Goal: Task Accomplishment & Management: Complete application form

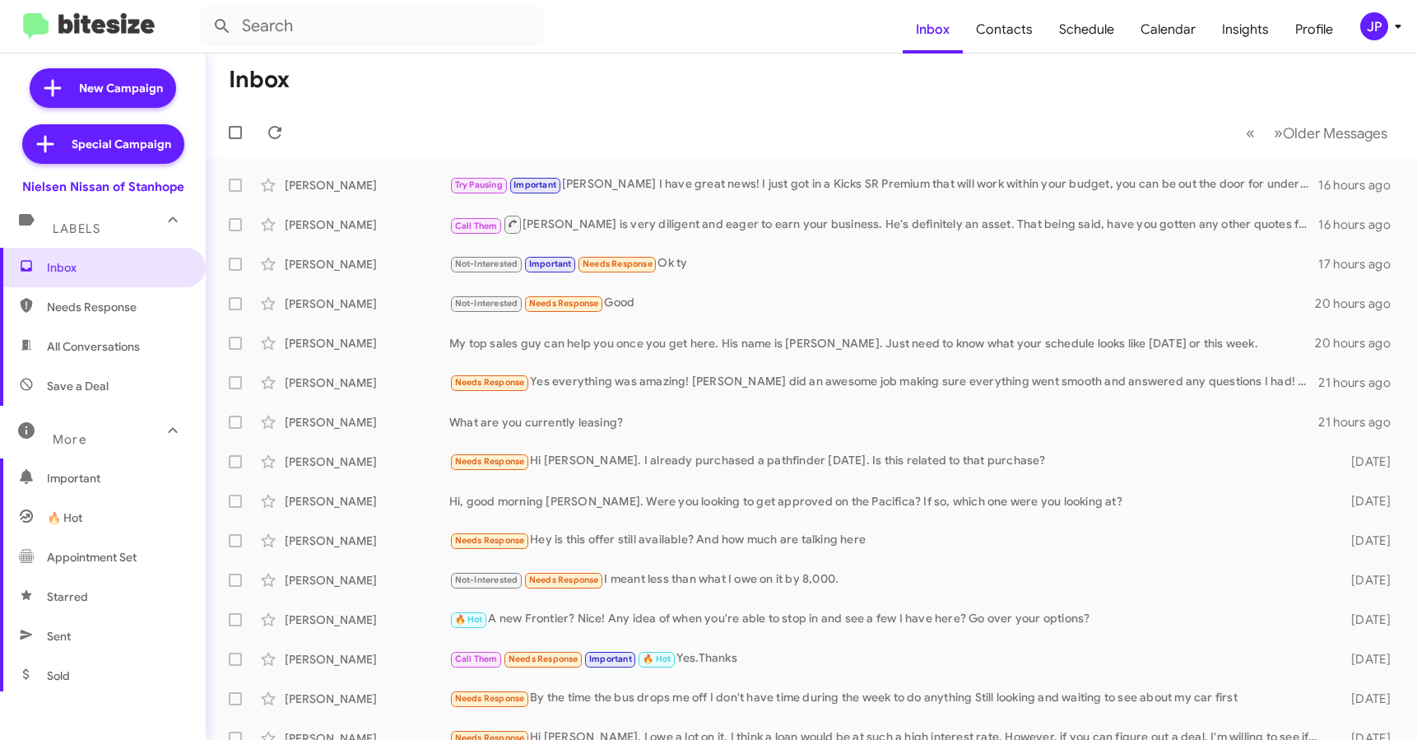
click at [1364, 41] on mat-toolbar "Inbox Contacts Schedule Calendar Insights Profile JP" at bounding box center [708, 26] width 1417 height 53
click at [1365, 37] on span "JP" at bounding box center [1384, 26] width 49 height 28
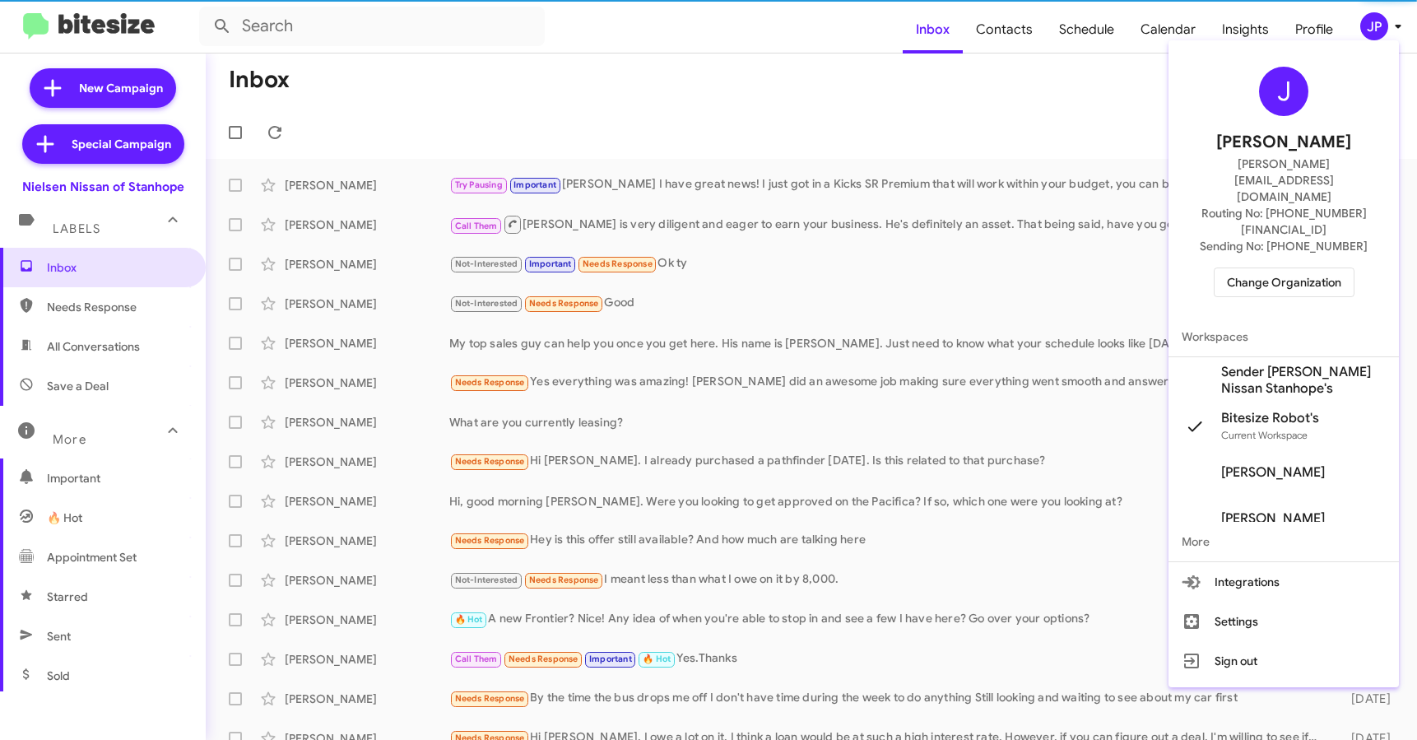
click at [1285, 268] on span "Change Organization" at bounding box center [1284, 282] width 114 height 28
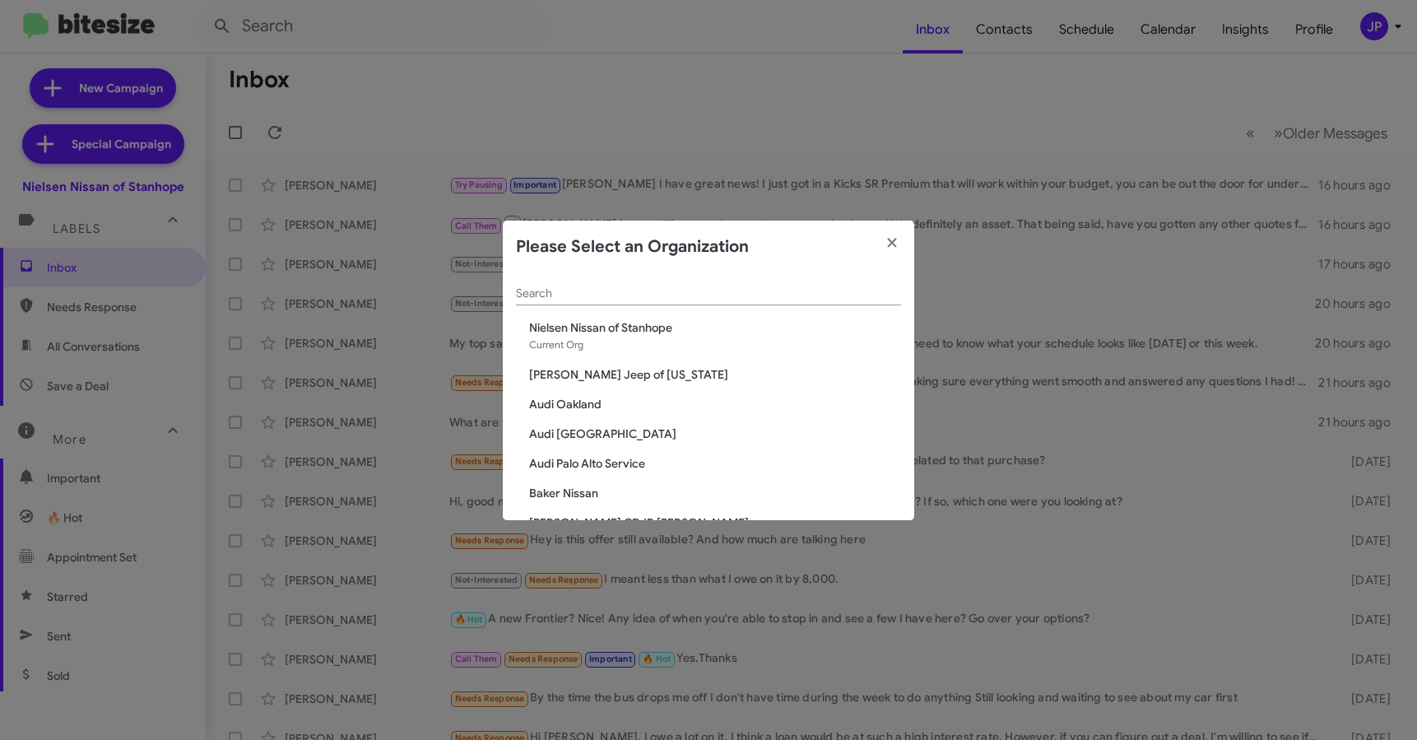
click at [754, 285] on div "Search" at bounding box center [708, 289] width 385 height 32
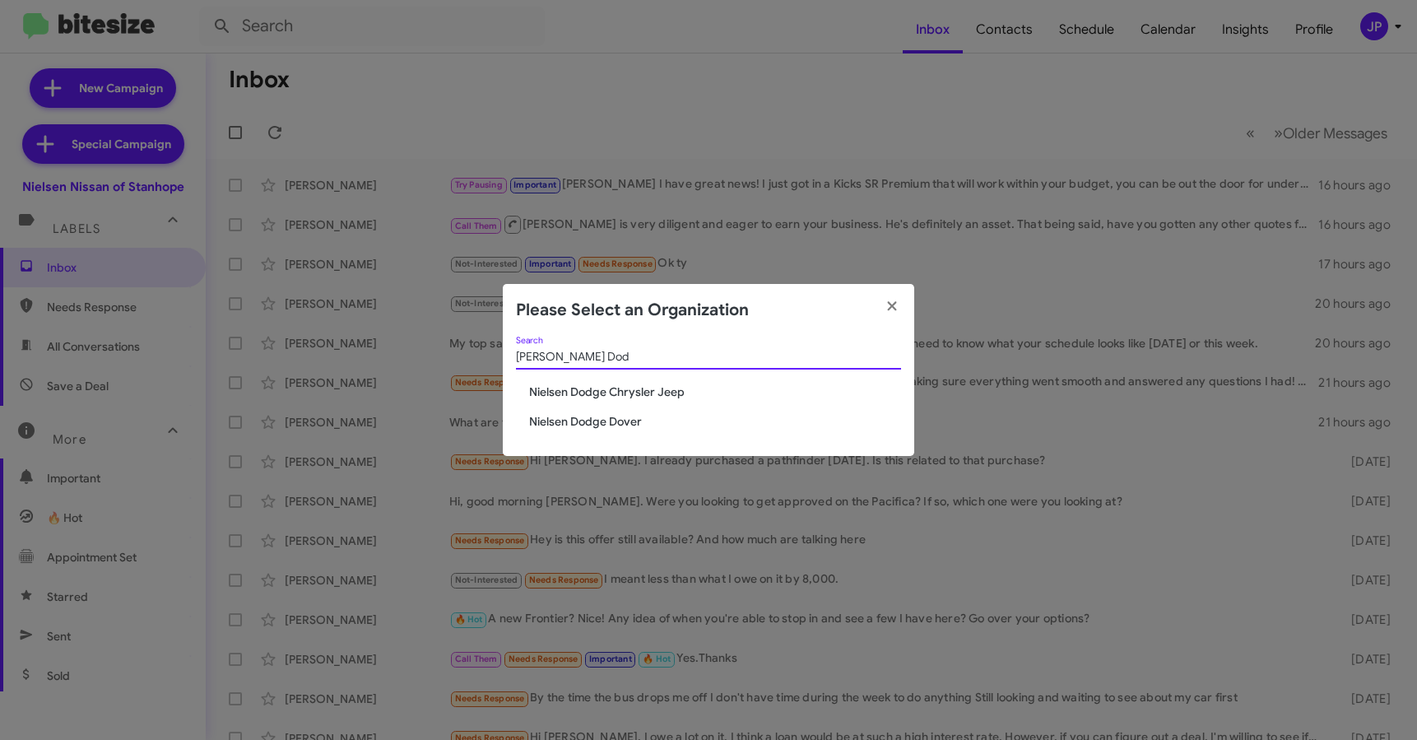
type input "Nielsen Dod"
click at [611, 421] on span "Nielsen Dodge Dover" at bounding box center [715, 421] width 372 height 16
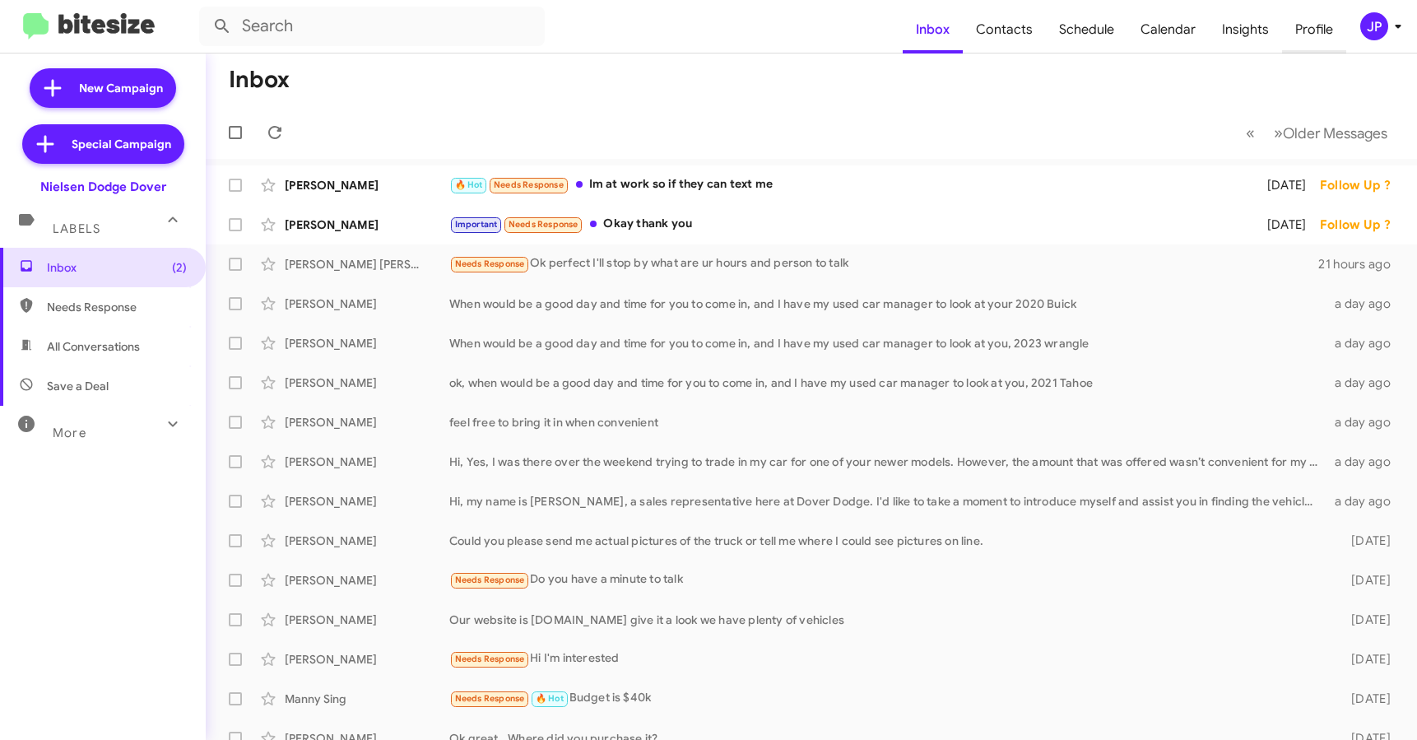
drag, startPoint x: 1329, startPoint y: 54, endPoint x: 1344, endPoint y: 44, distance: 17.8
click at [1331, 54] on mat-toolbar-row "Inbox" at bounding box center [812, 80] width 1212 height 53
click at [1368, 38] on div "JP" at bounding box center [1375, 26] width 28 height 28
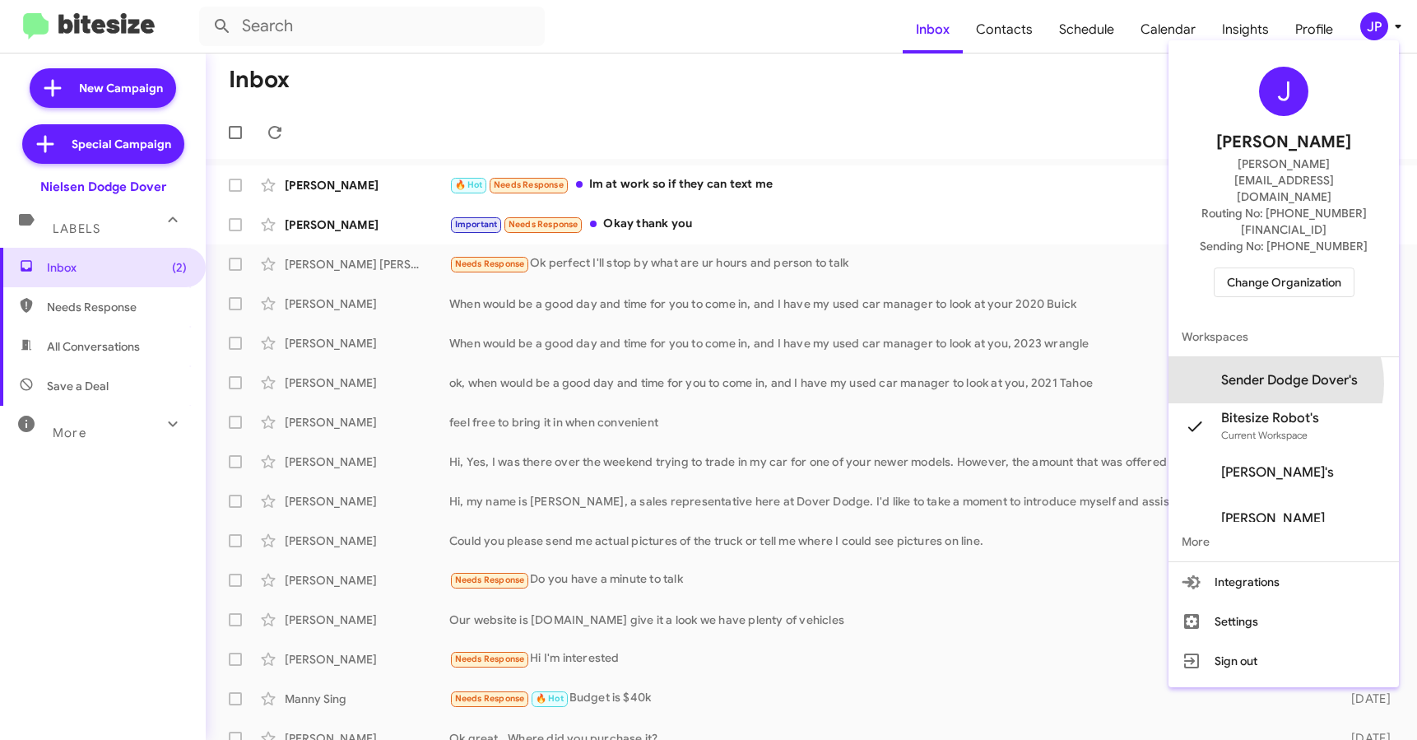
click at [1291, 372] on span "Sender Dodge Dover's" at bounding box center [1289, 380] width 137 height 16
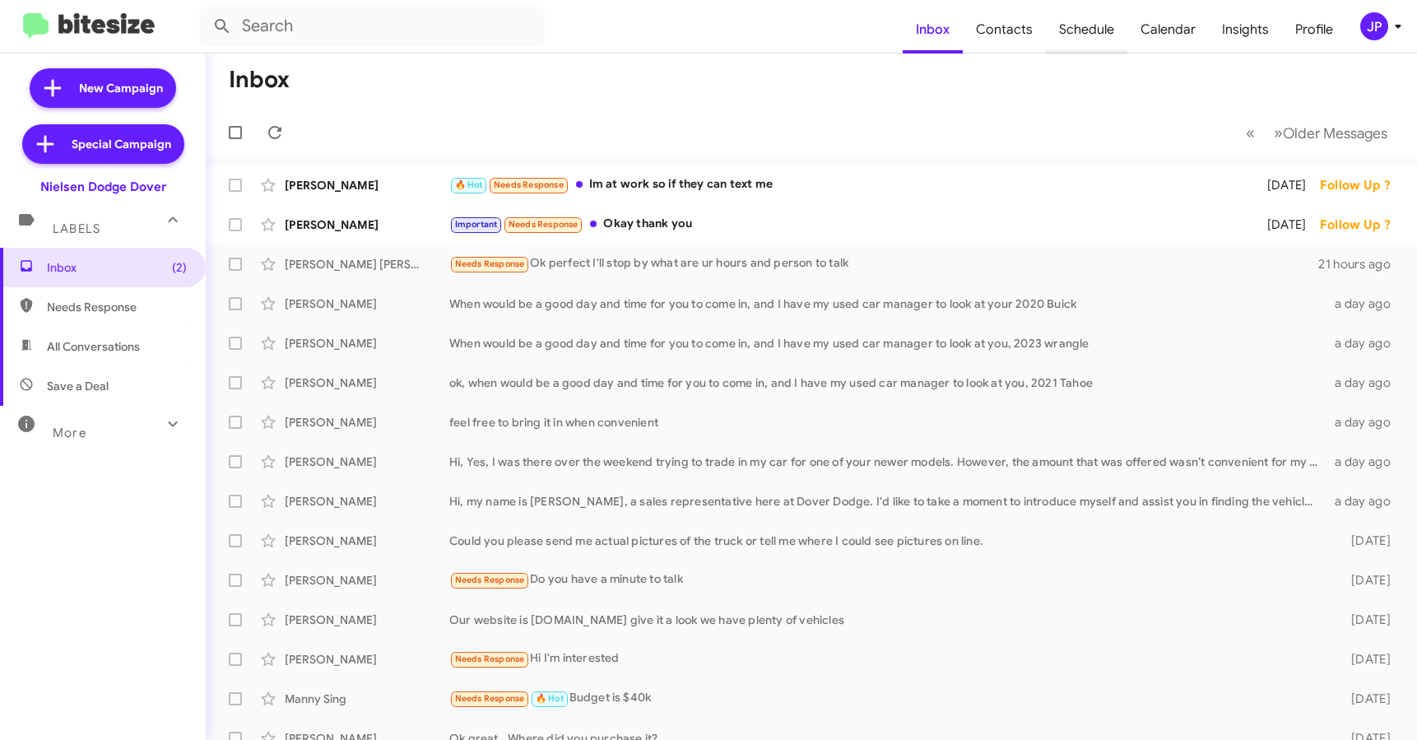
click at [1095, 35] on span "Schedule" at bounding box center [1086, 30] width 81 height 48
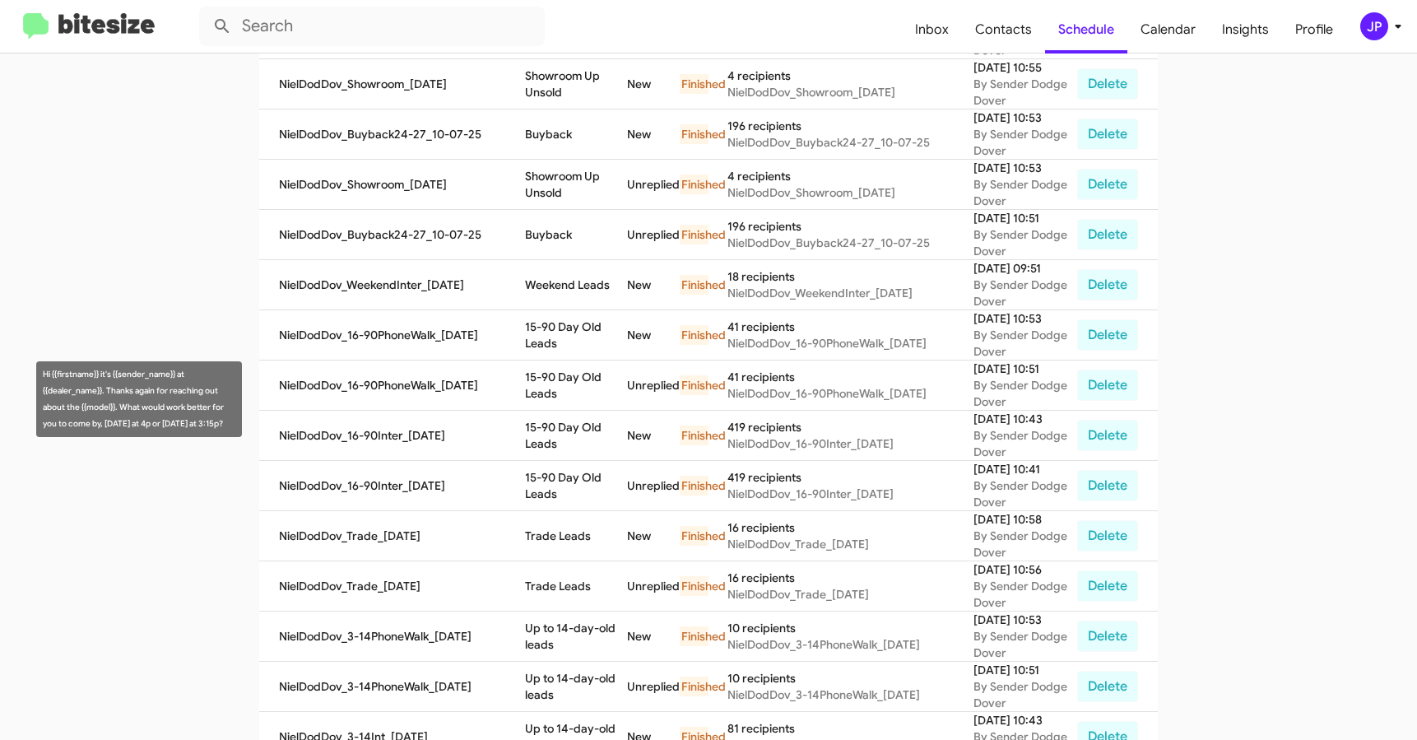
scroll to position [571, 0]
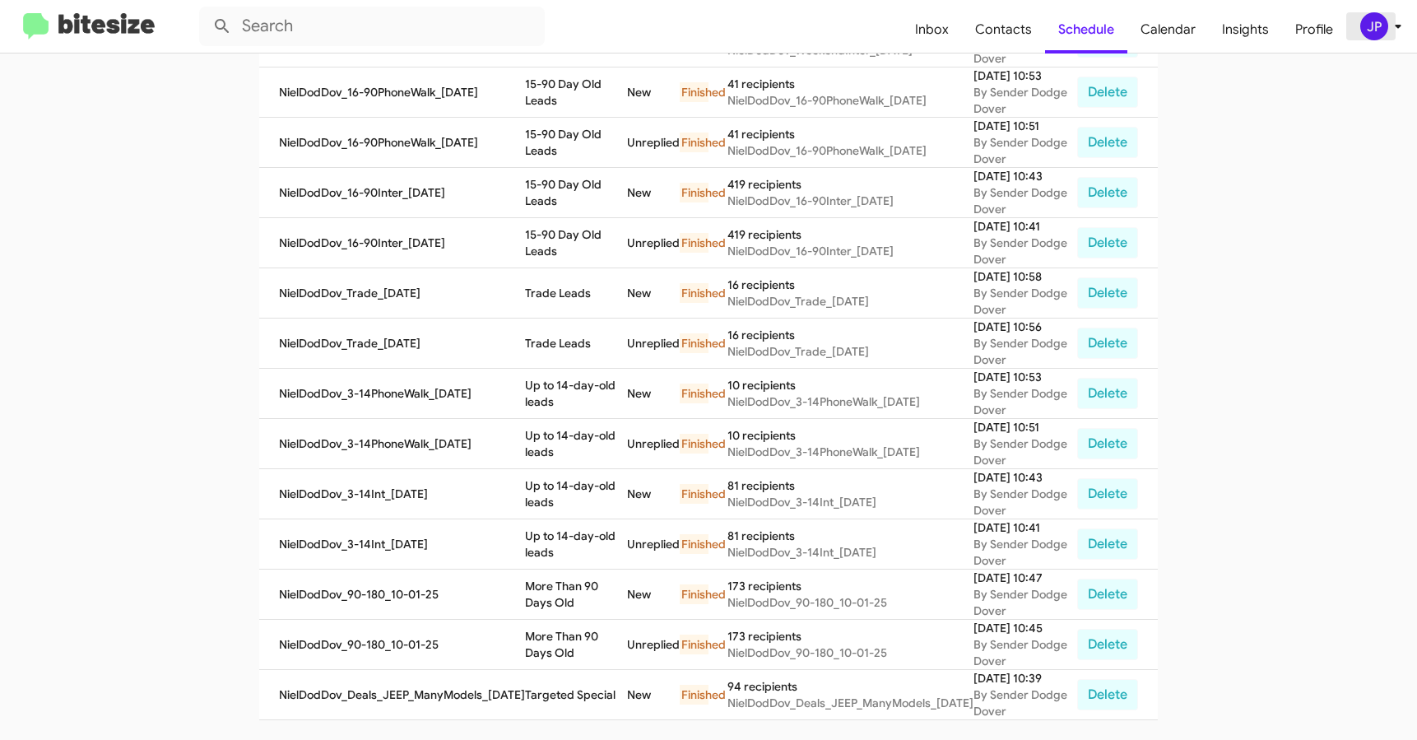
click at [1385, 18] on div "JP" at bounding box center [1375, 26] width 28 height 28
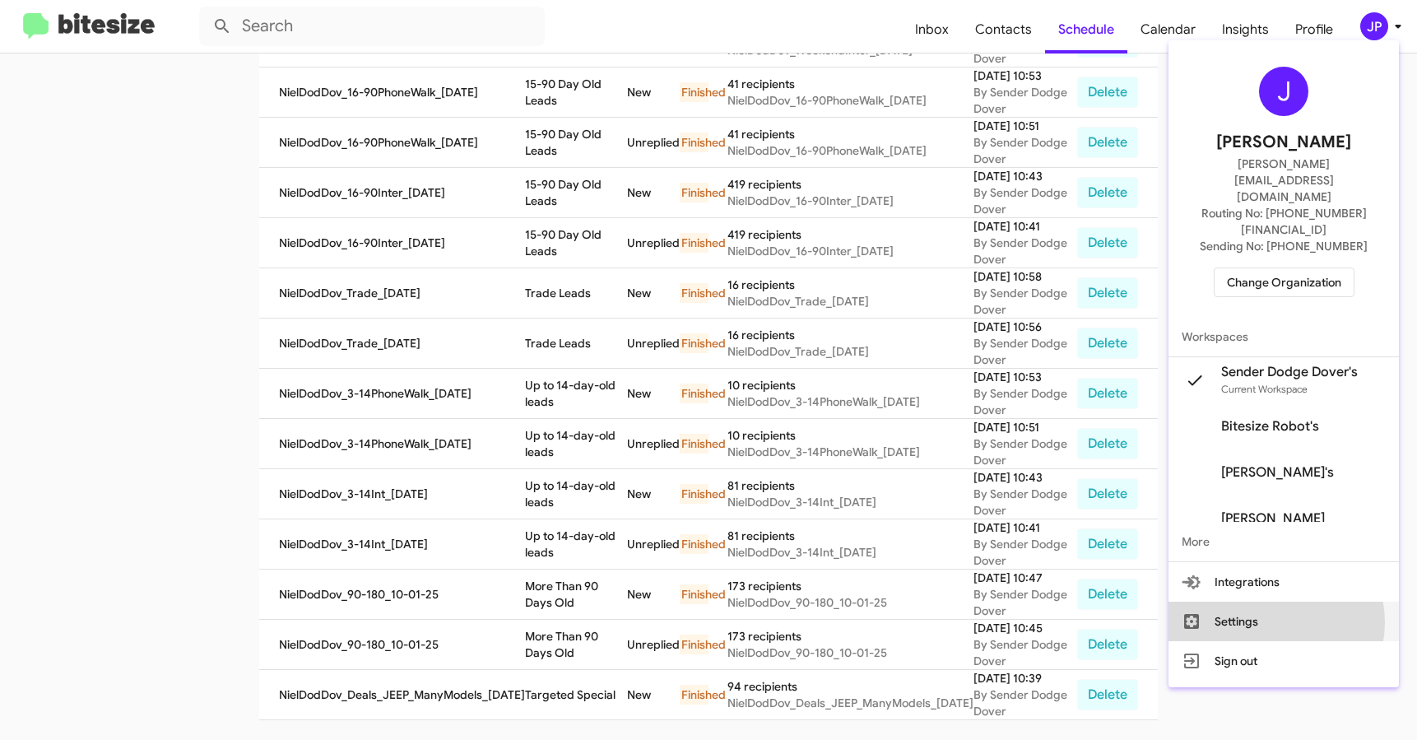
click at [1282, 602] on button "Settings" at bounding box center [1284, 622] width 230 height 40
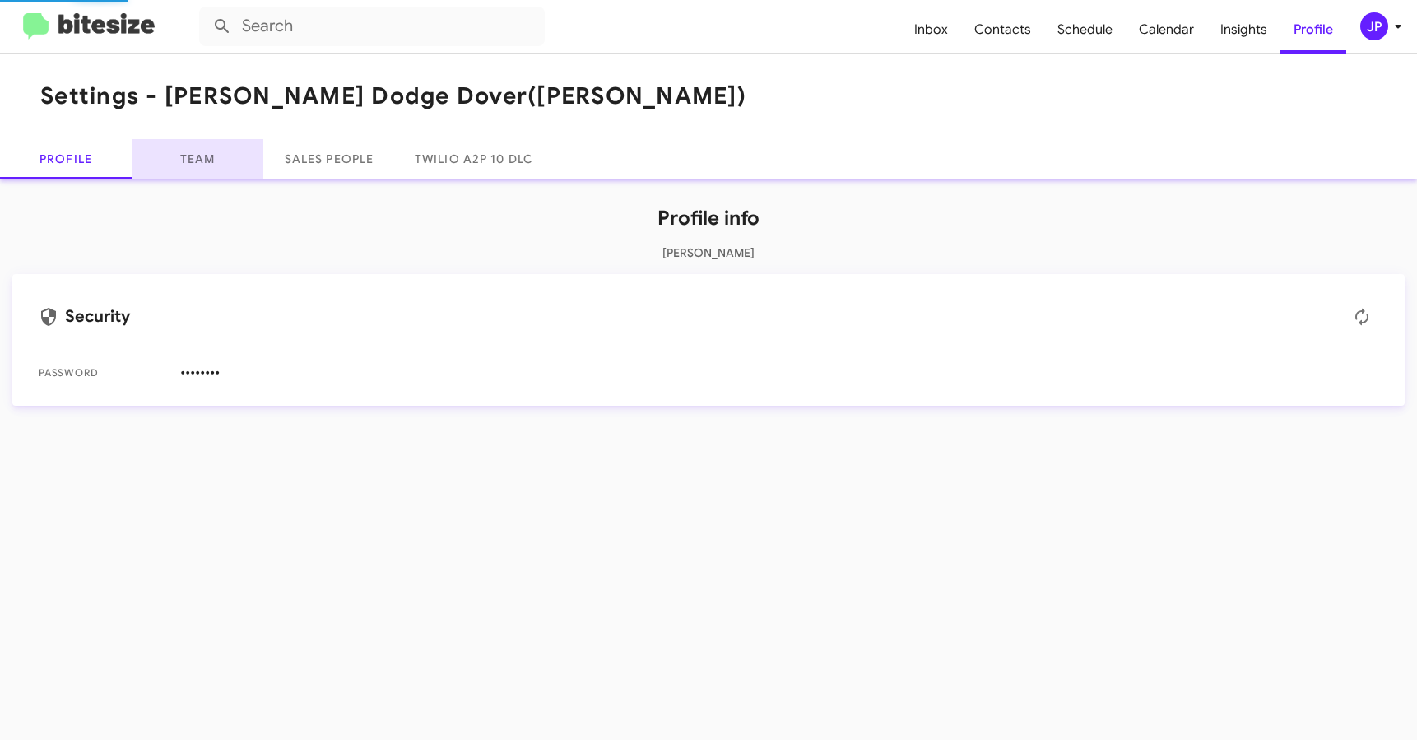
click at [200, 169] on link "Team" at bounding box center [198, 159] width 132 height 40
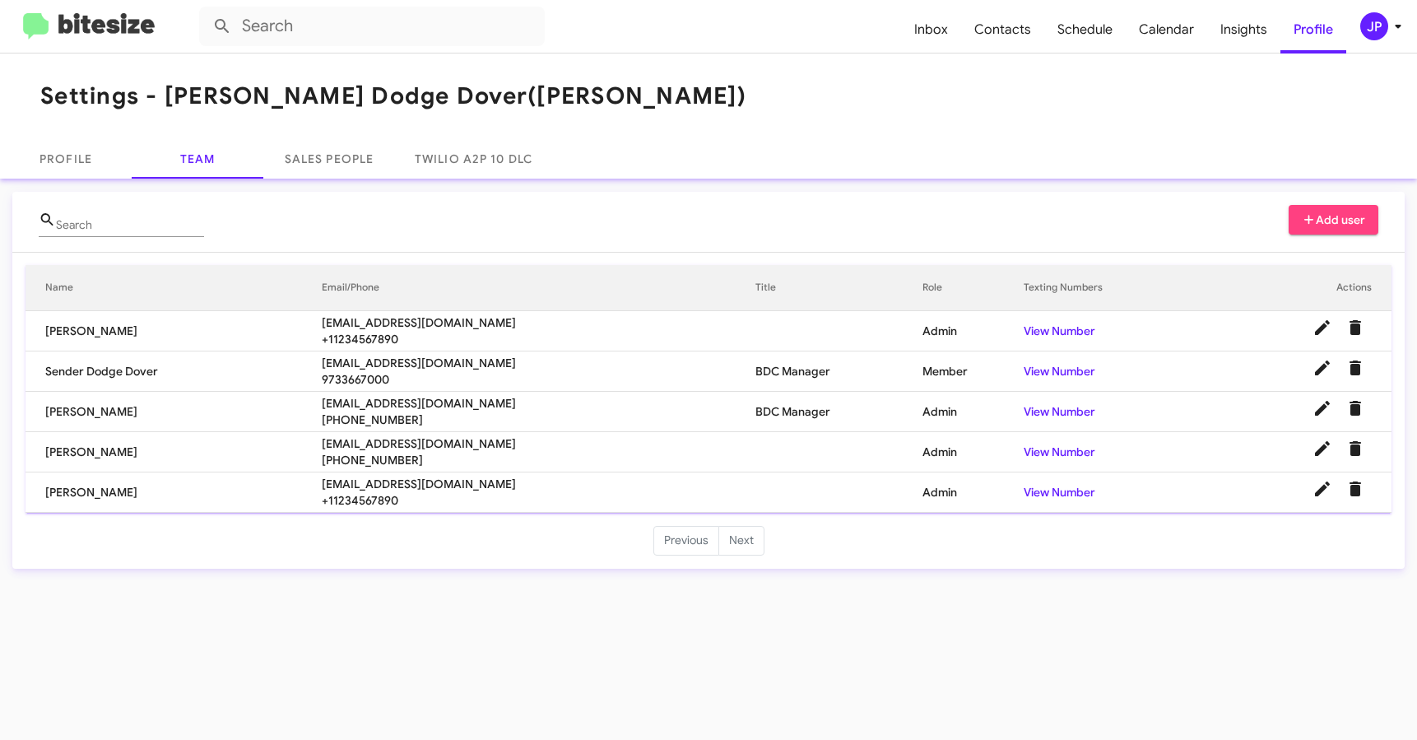
click at [415, 328] on span "rdiaz@nielsenautos.com" at bounding box center [539, 322] width 434 height 16
copy span "rdiaz@nielsenautos.com"
click at [95, 19] on img at bounding box center [89, 26] width 132 height 27
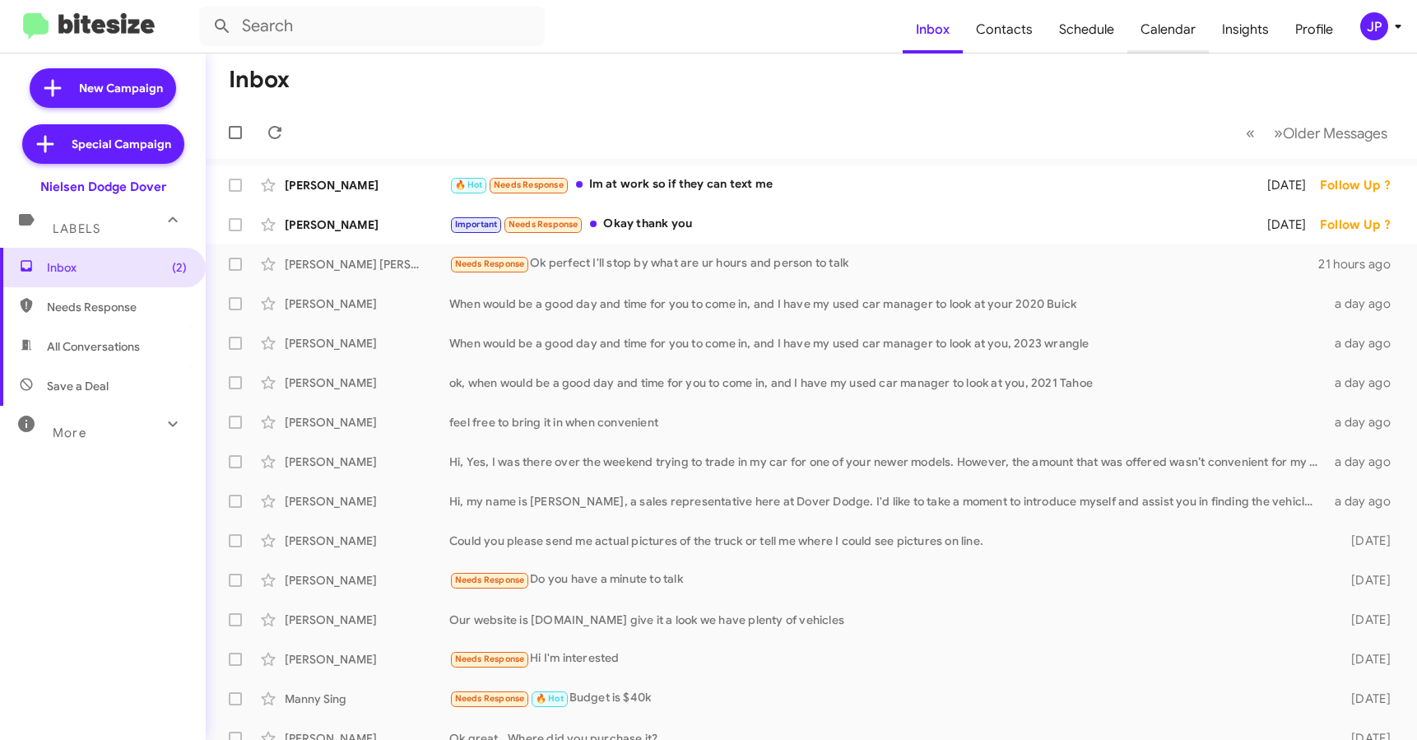
click at [1171, 21] on span "Calendar" at bounding box center [1168, 30] width 81 height 48
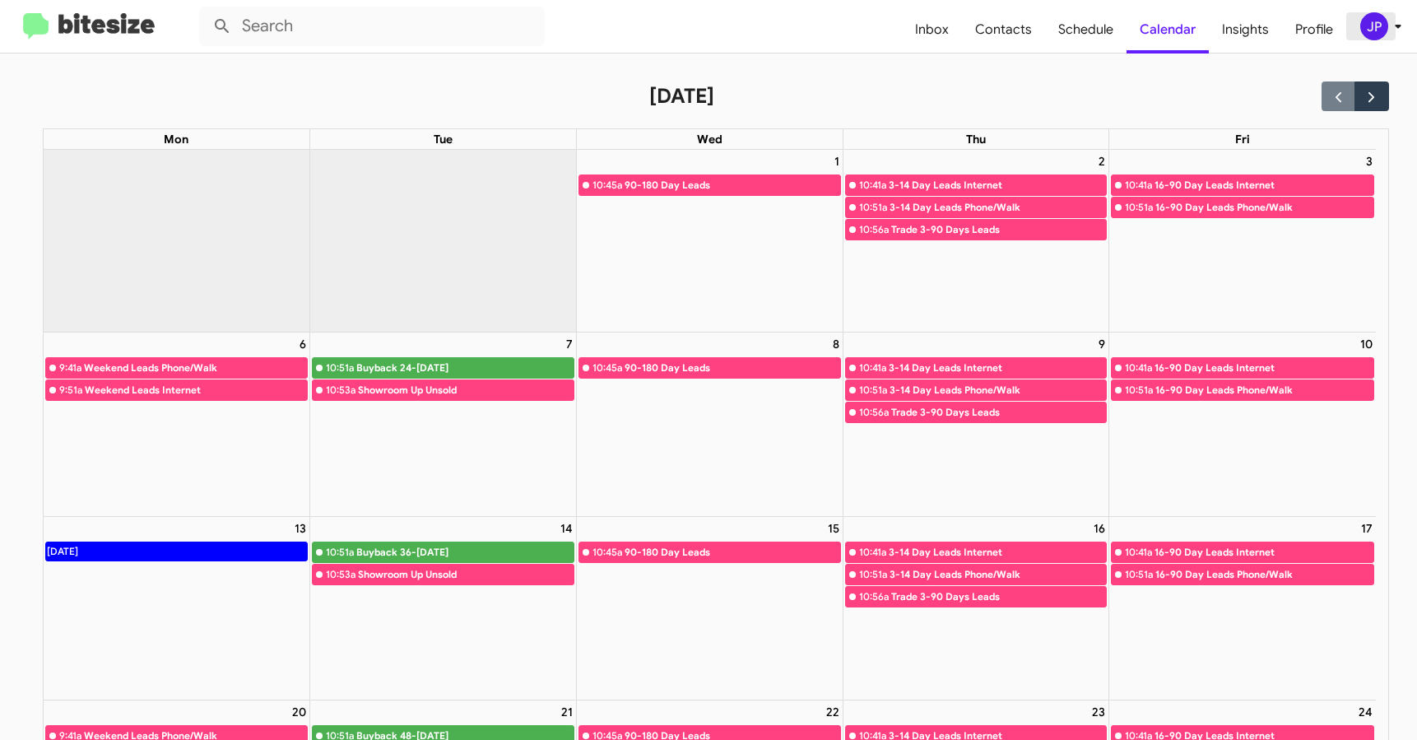
click at [1380, 30] on div "JP" at bounding box center [1375, 26] width 28 height 28
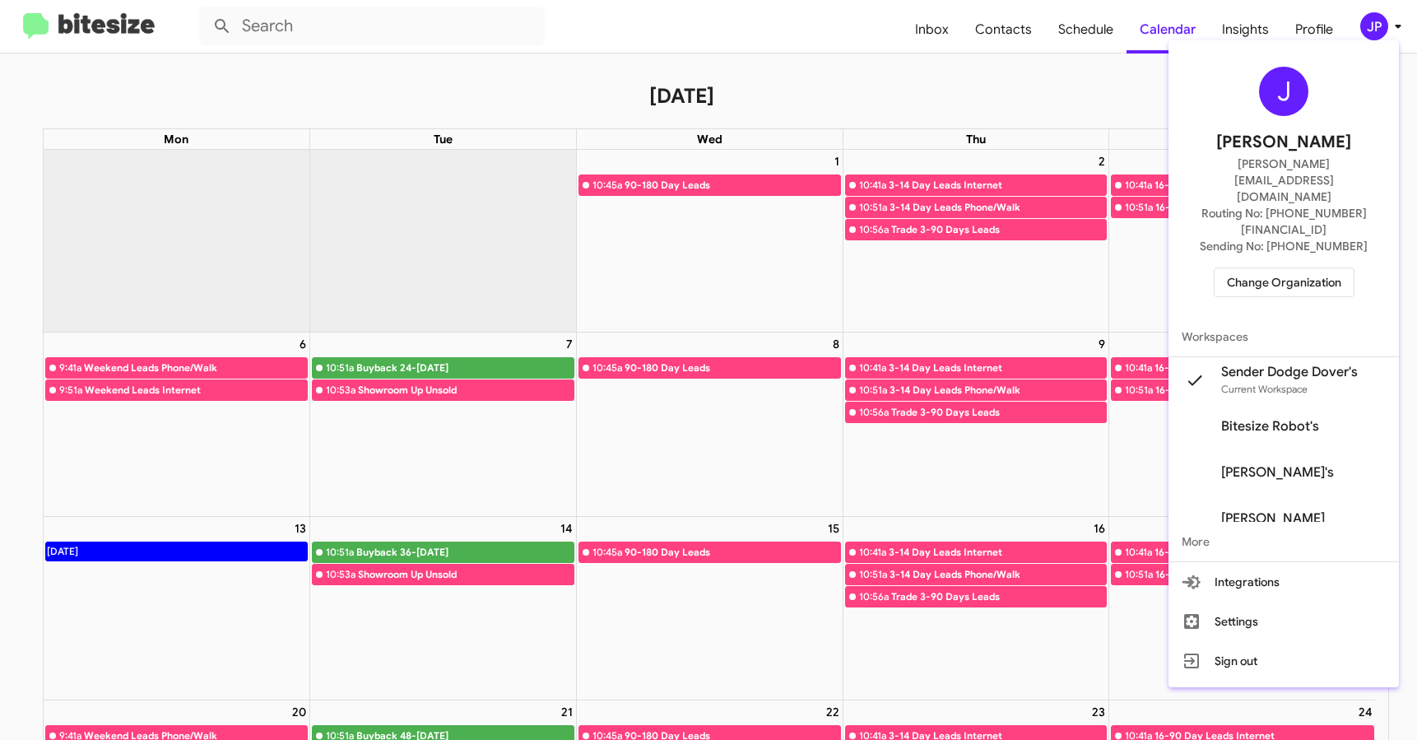
click at [1050, 35] on div at bounding box center [708, 370] width 1417 height 740
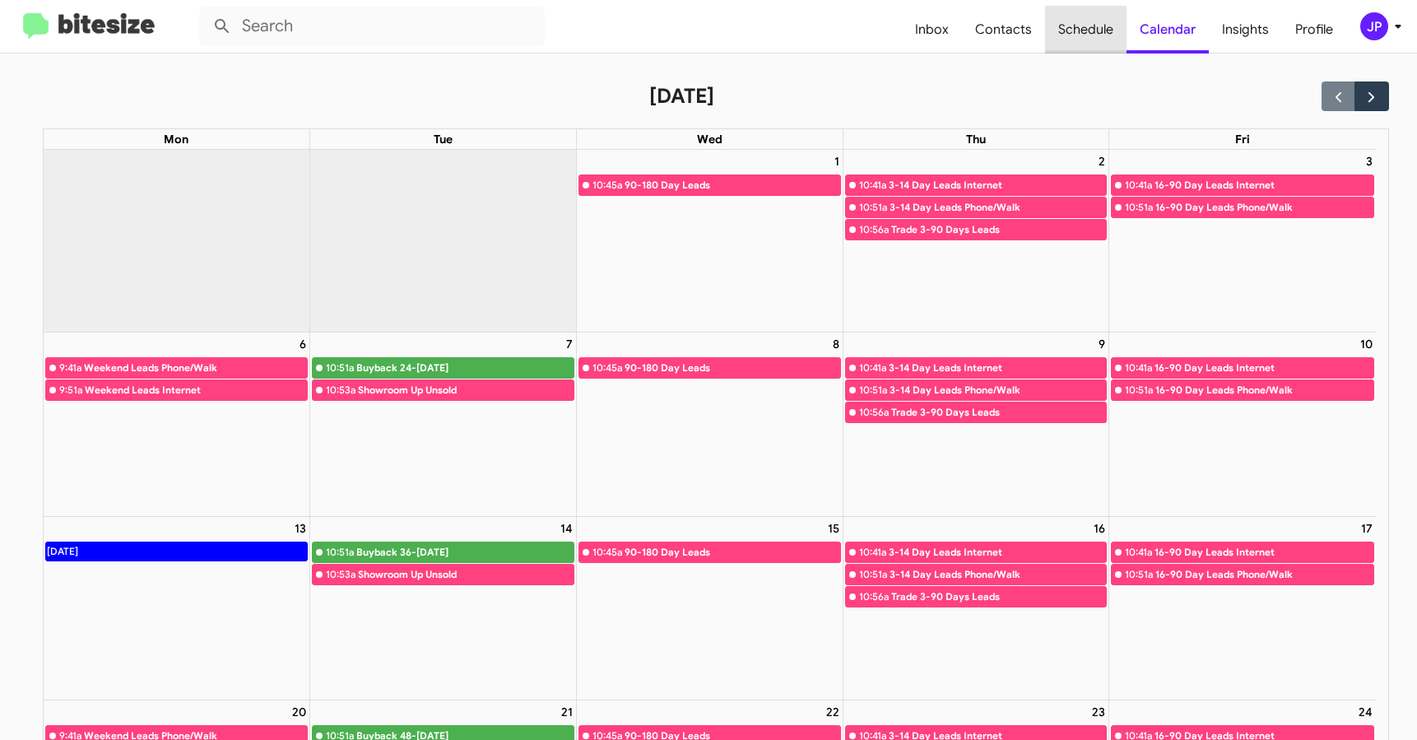
click at [1073, 32] on span "Schedule" at bounding box center [1085, 30] width 81 height 48
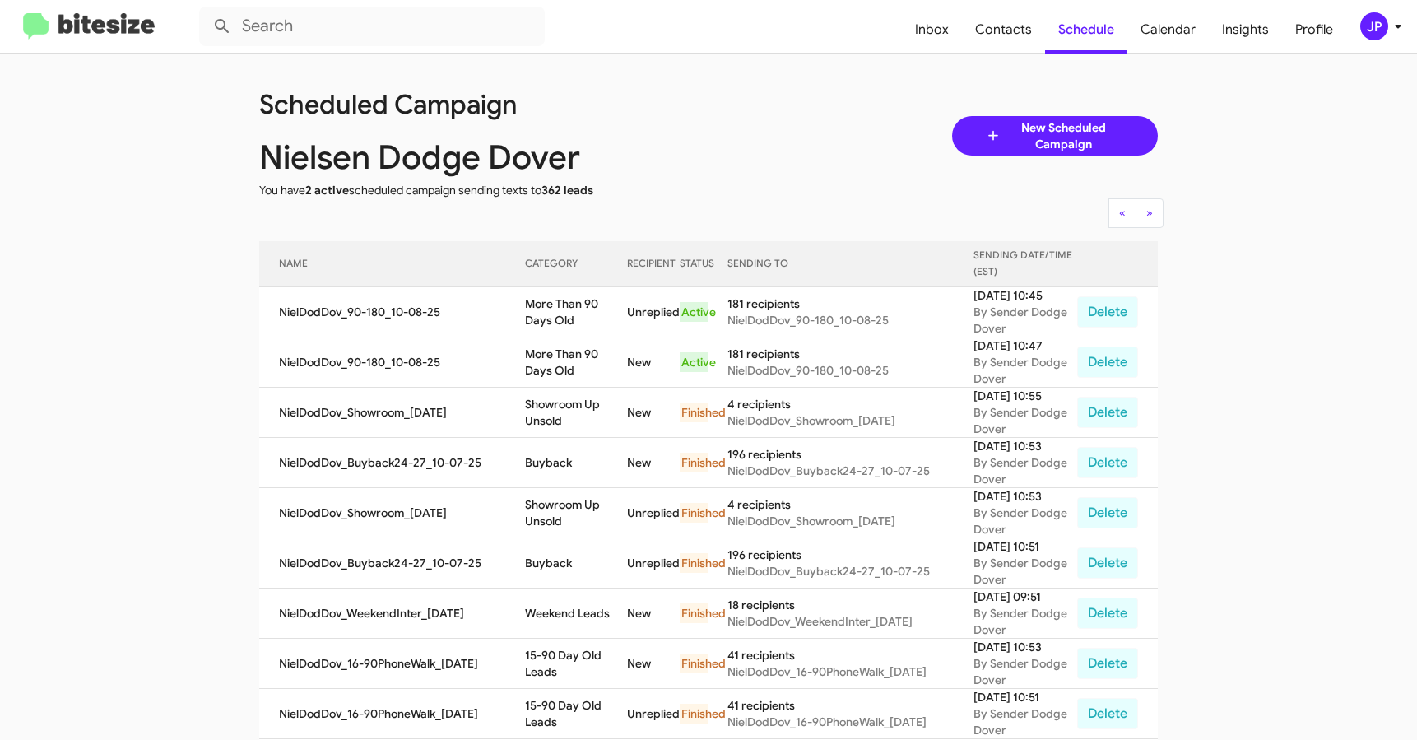
click at [140, 22] on img at bounding box center [89, 26] width 132 height 27
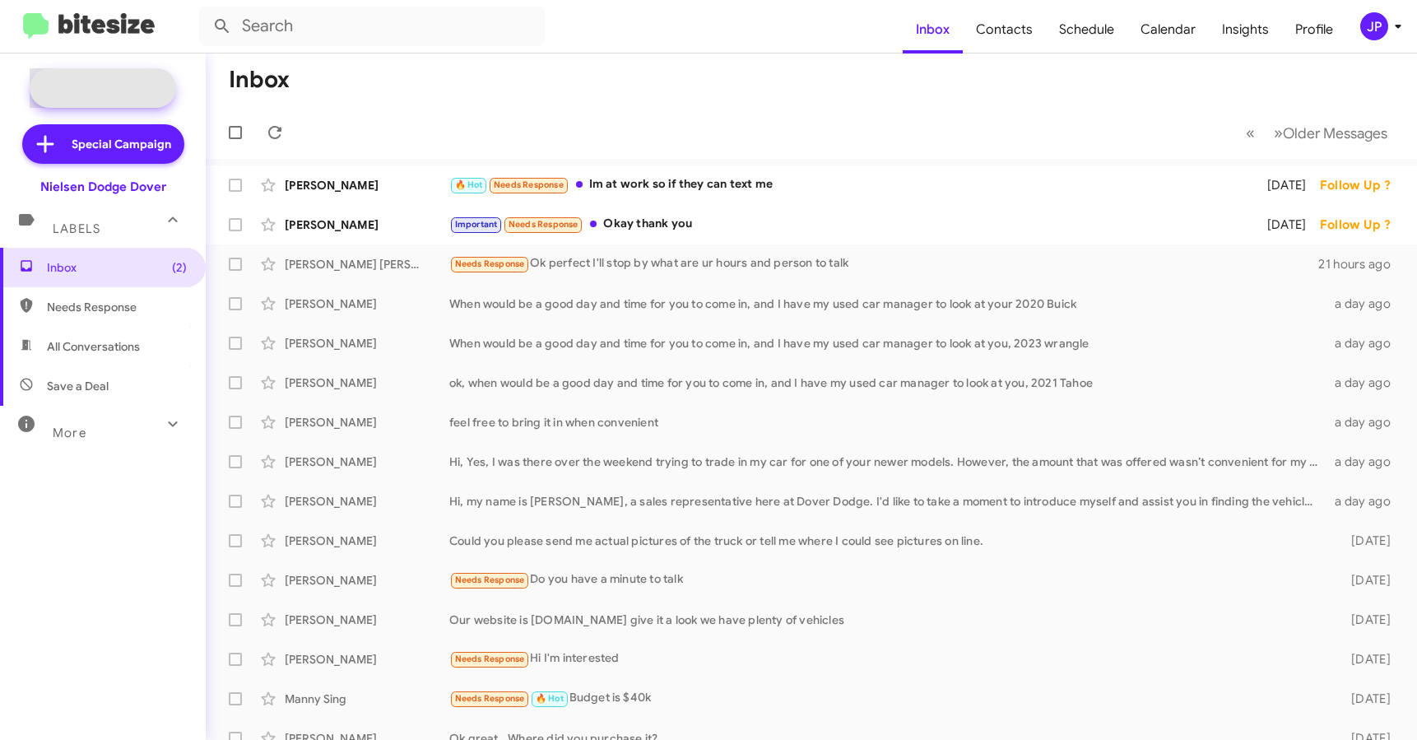
click at [116, 83] on span "New Campaign" at bounding box center [121, 88] width 84 height 16
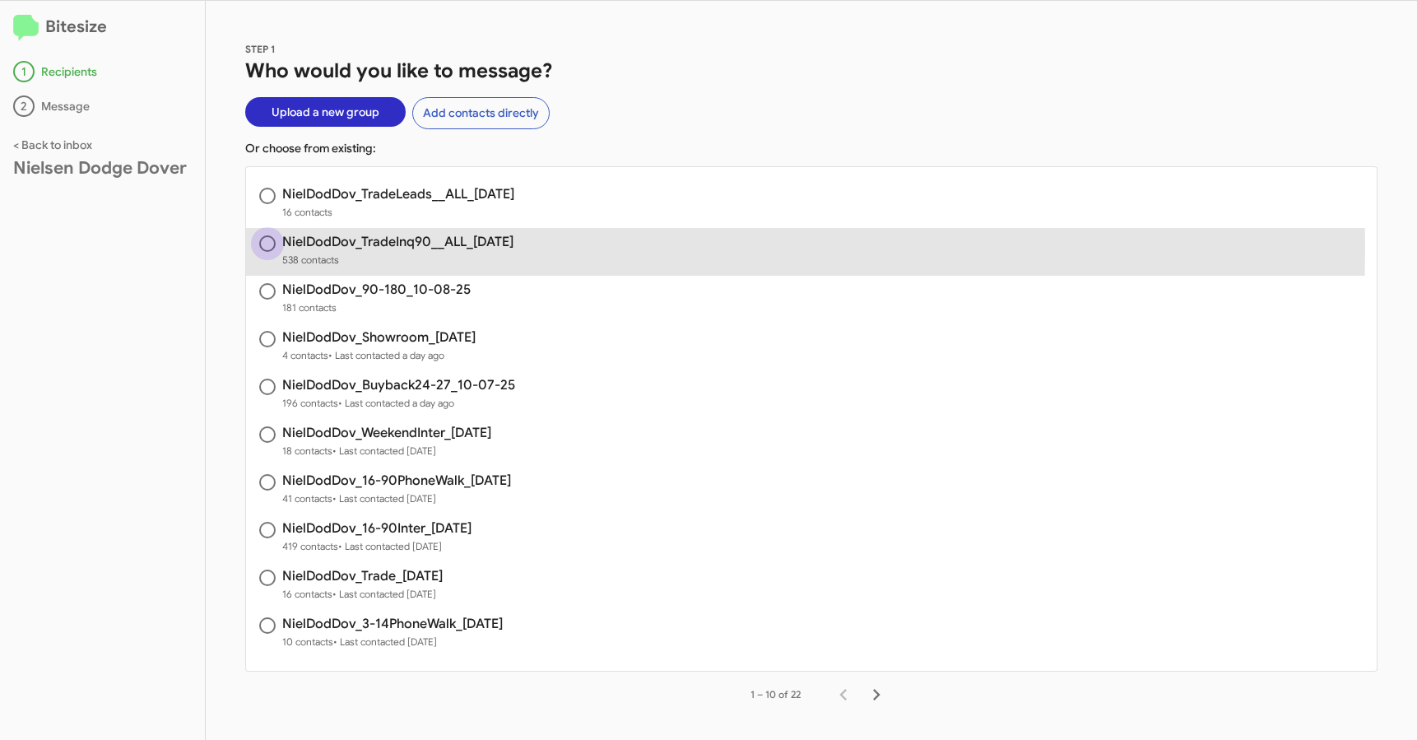
click at [261, 246] on span at bounding box center [267, 243] width 16 height 16
click at [261, 246] on input "radio" at bounding box center [267, 243] width 16 height 16
radio input "true"
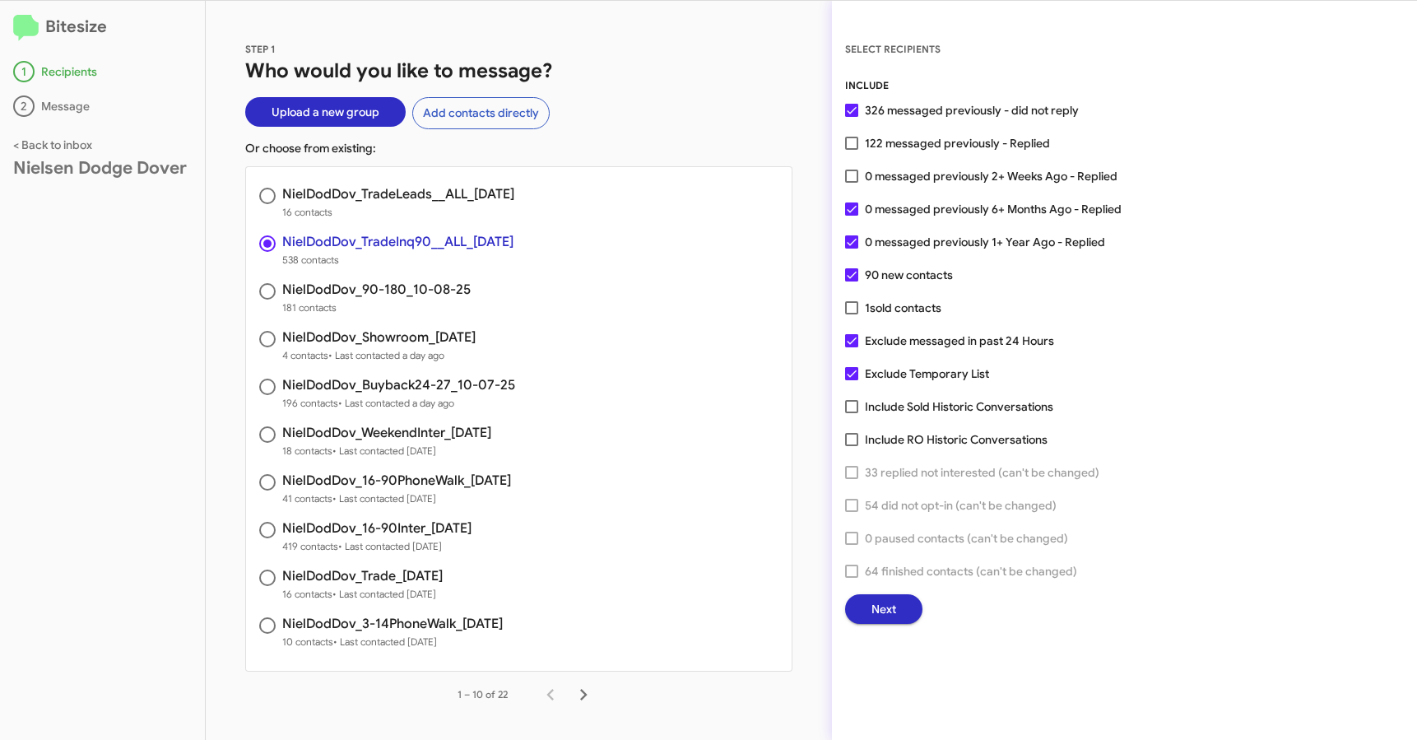
click at [887, 600] on span "Next" at bounding box center [884, 609] width 25 height 30
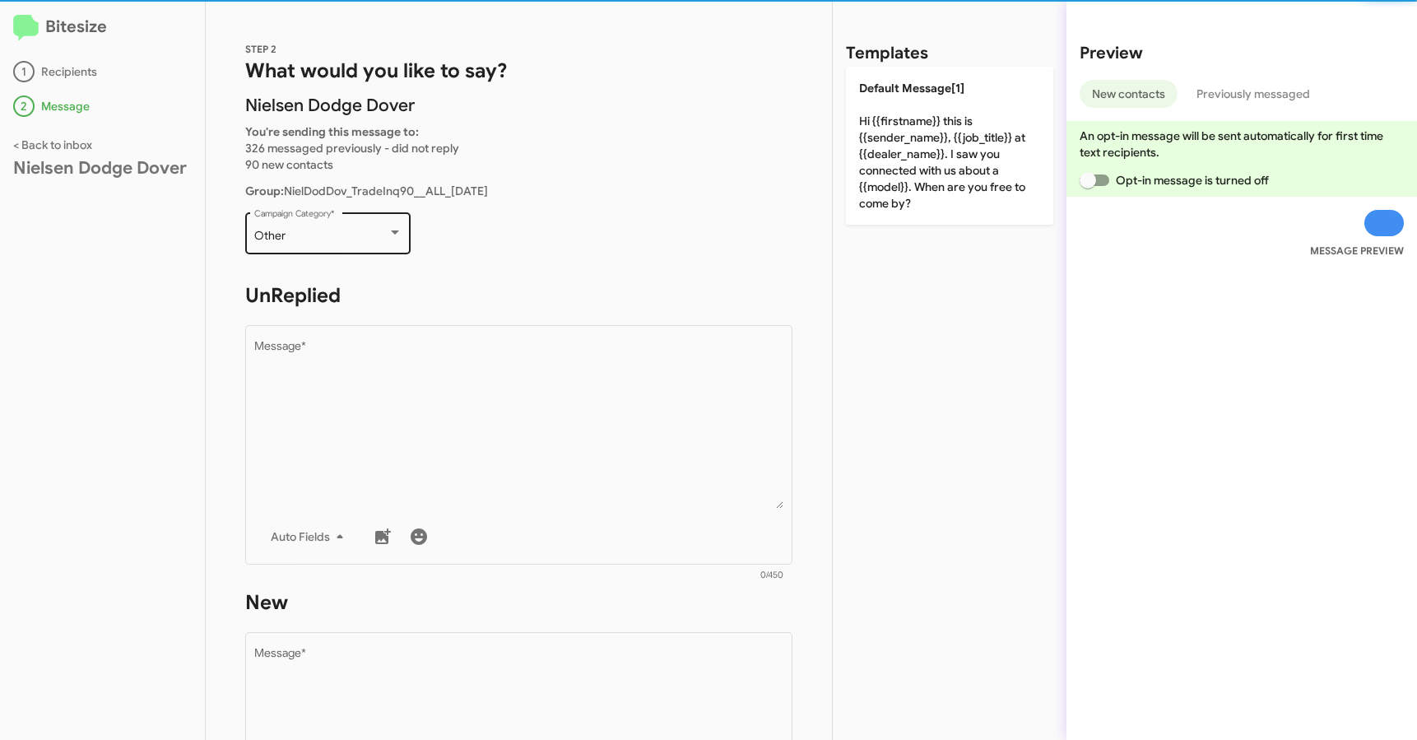
click at [351, 246] on div "Other Campaign Category *" at bounding box center [328, 231] width 148 height 45
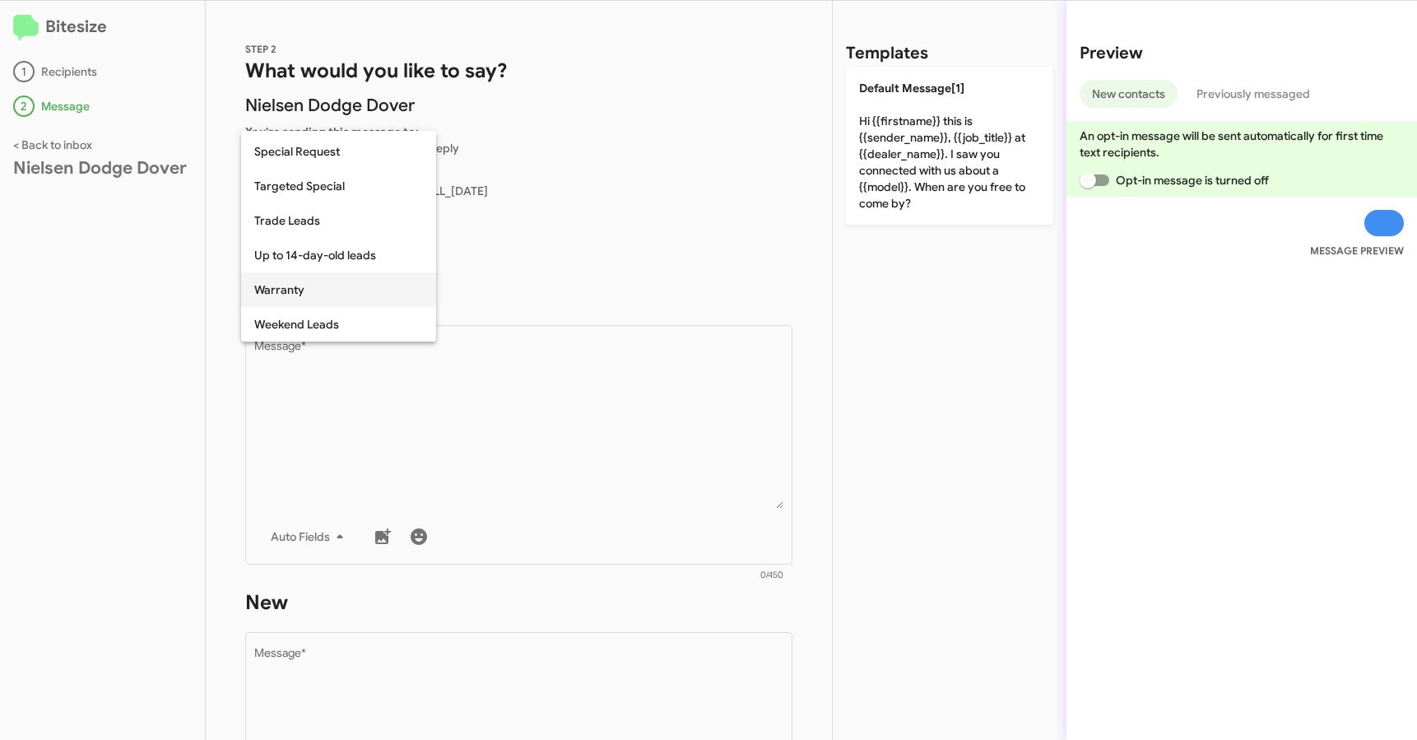
scroll to position [662, 0]
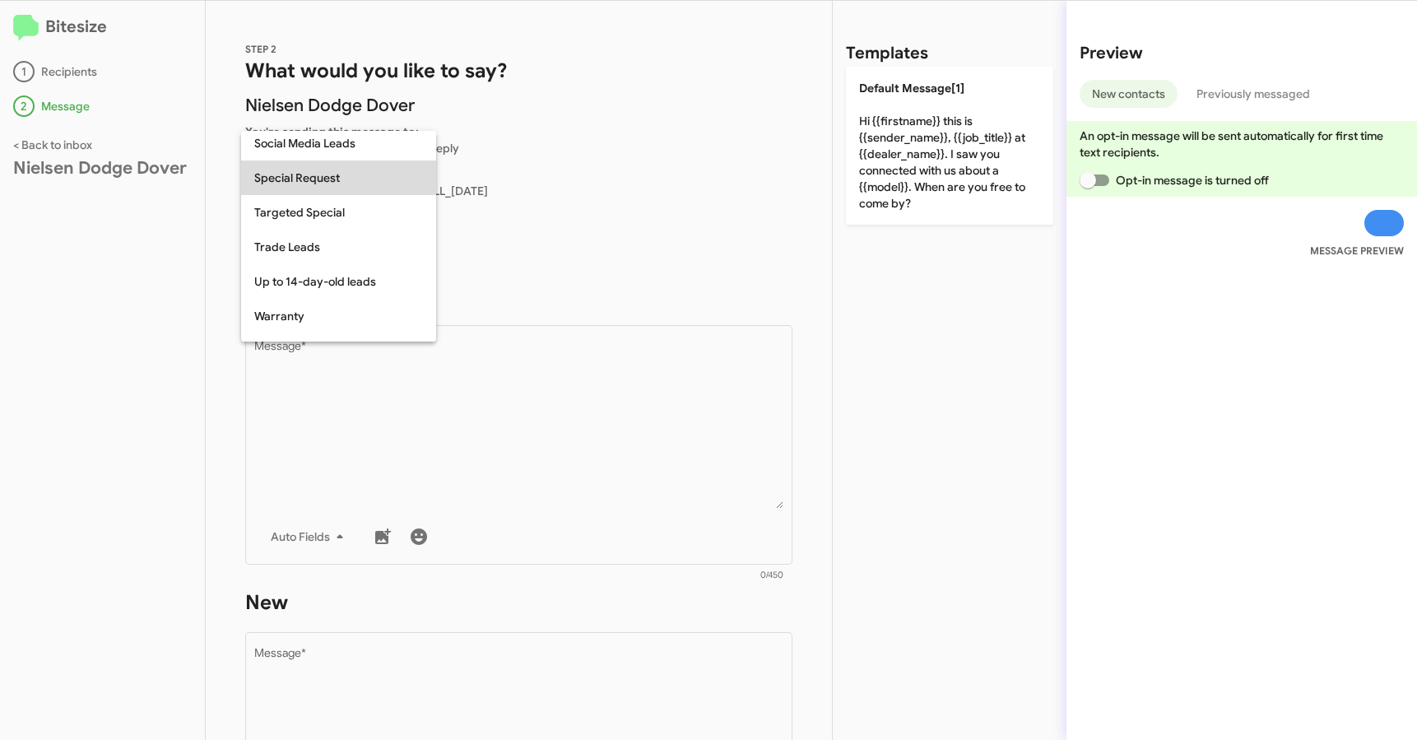
click at [318, 188] on span "Special Request" at bounding box center [338, 178] width 169 height 35
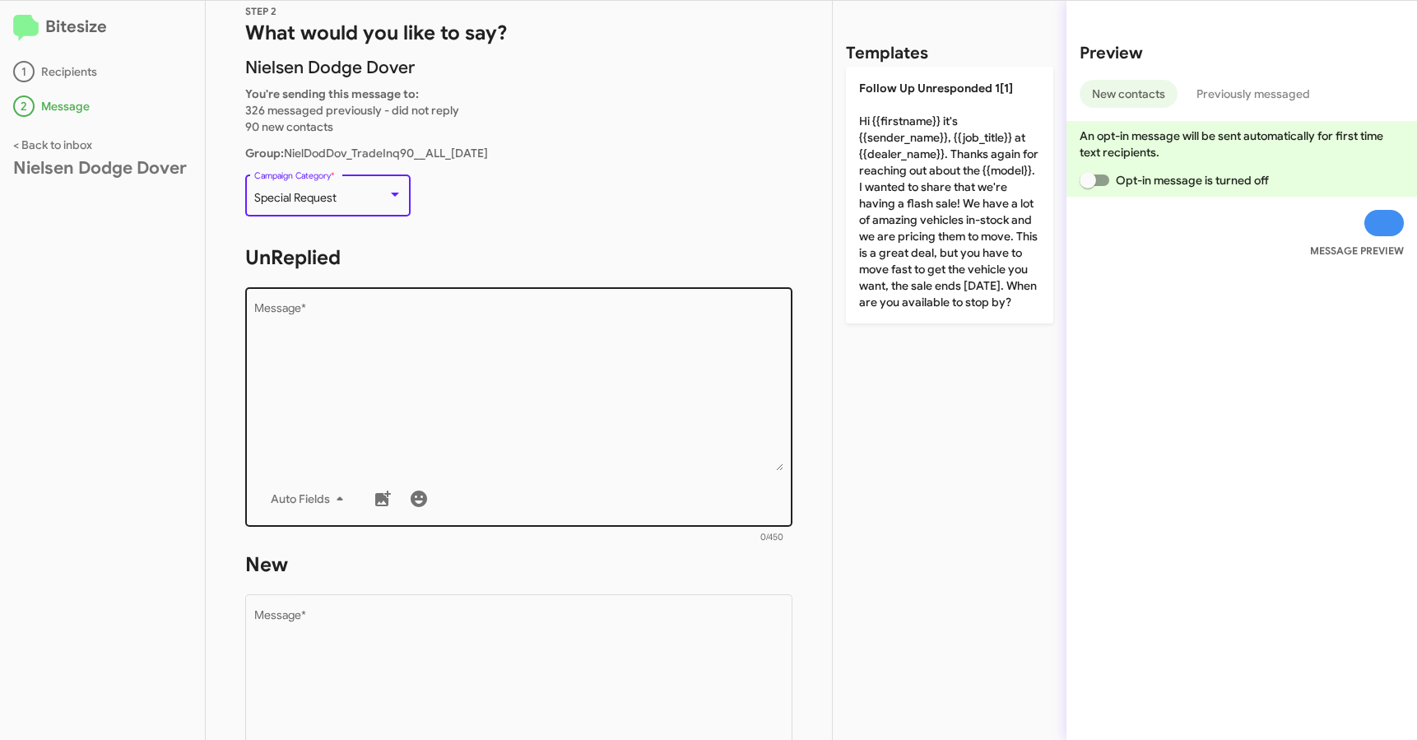
scroll to position [65, 0]
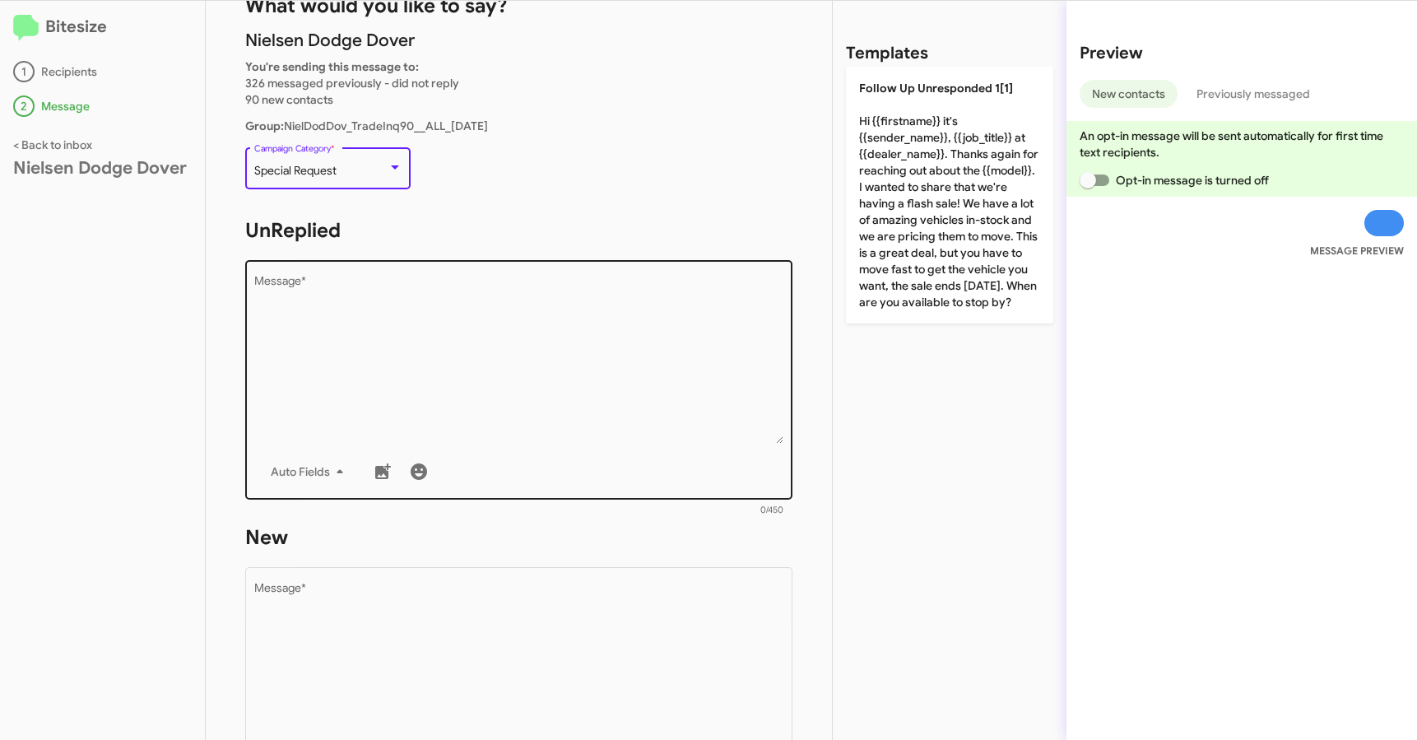
click at [500, 387] on textarea "Message *" at bounding box center [519, 360] width 530 height 168
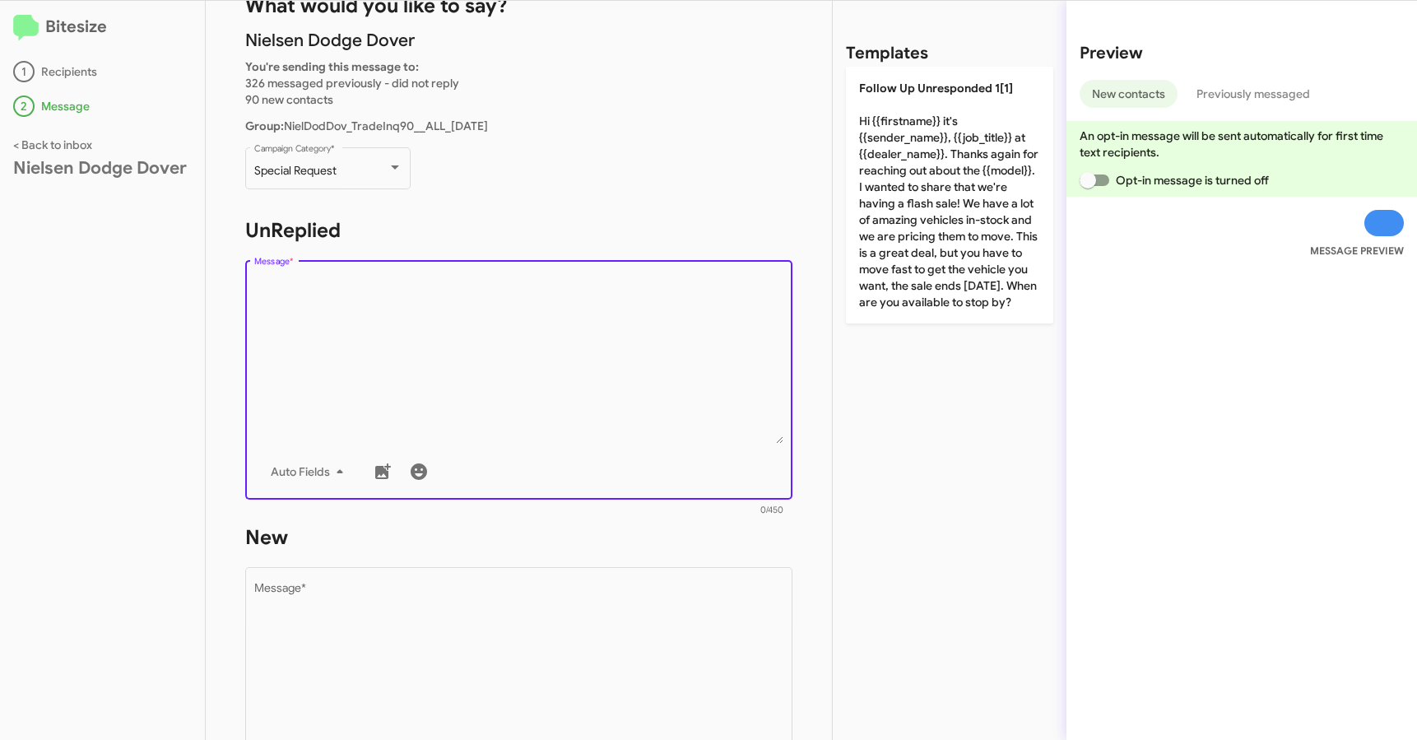
paste textarea "Hi {{firstname}} it's {{sender_name}}, {{job_title}} at {{dealer_name}}. Thanks…"
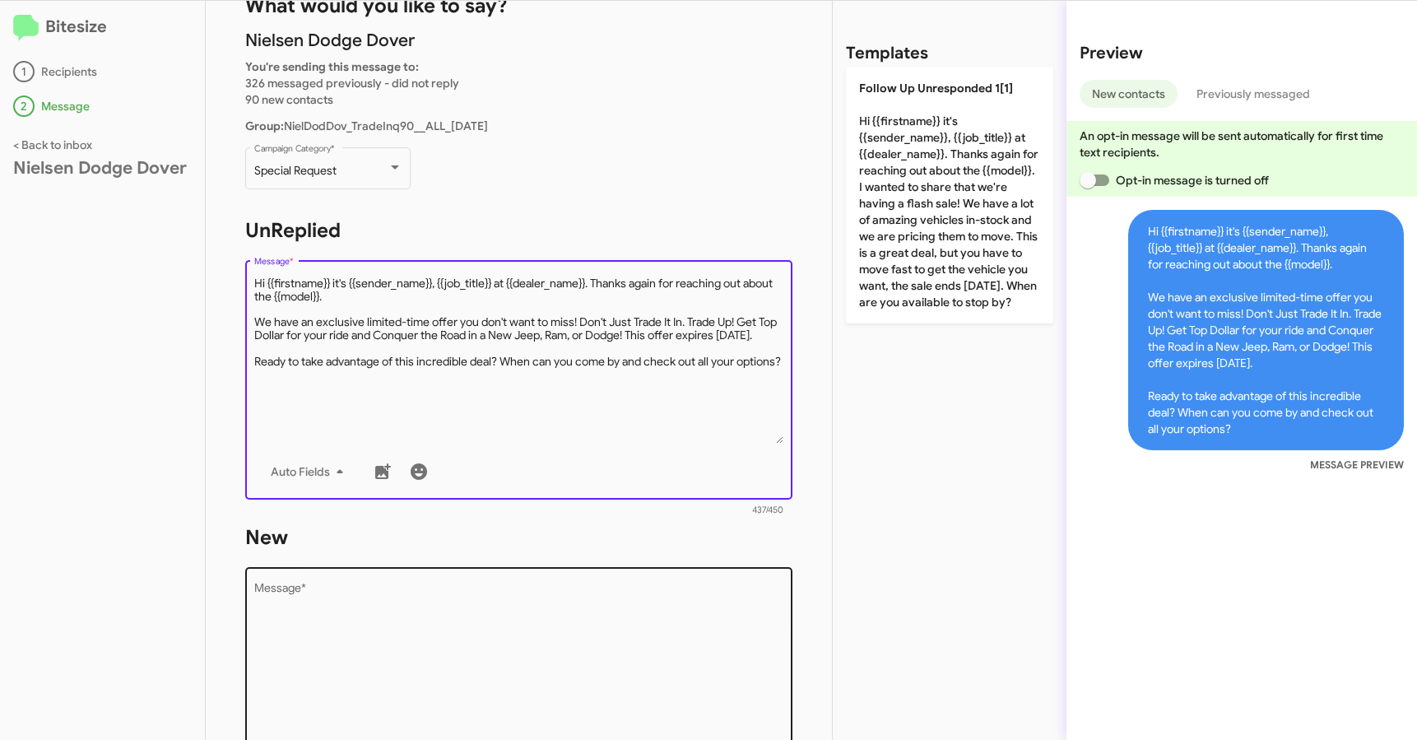
type textarea "Hi {{firstname}} it's {{sender_name}}, {{job_title}} at {{dealer_name}}. Thanks…"
click at [345, 606] on textarea "Message *" at bounding box center [519, 667] width 530 height 168
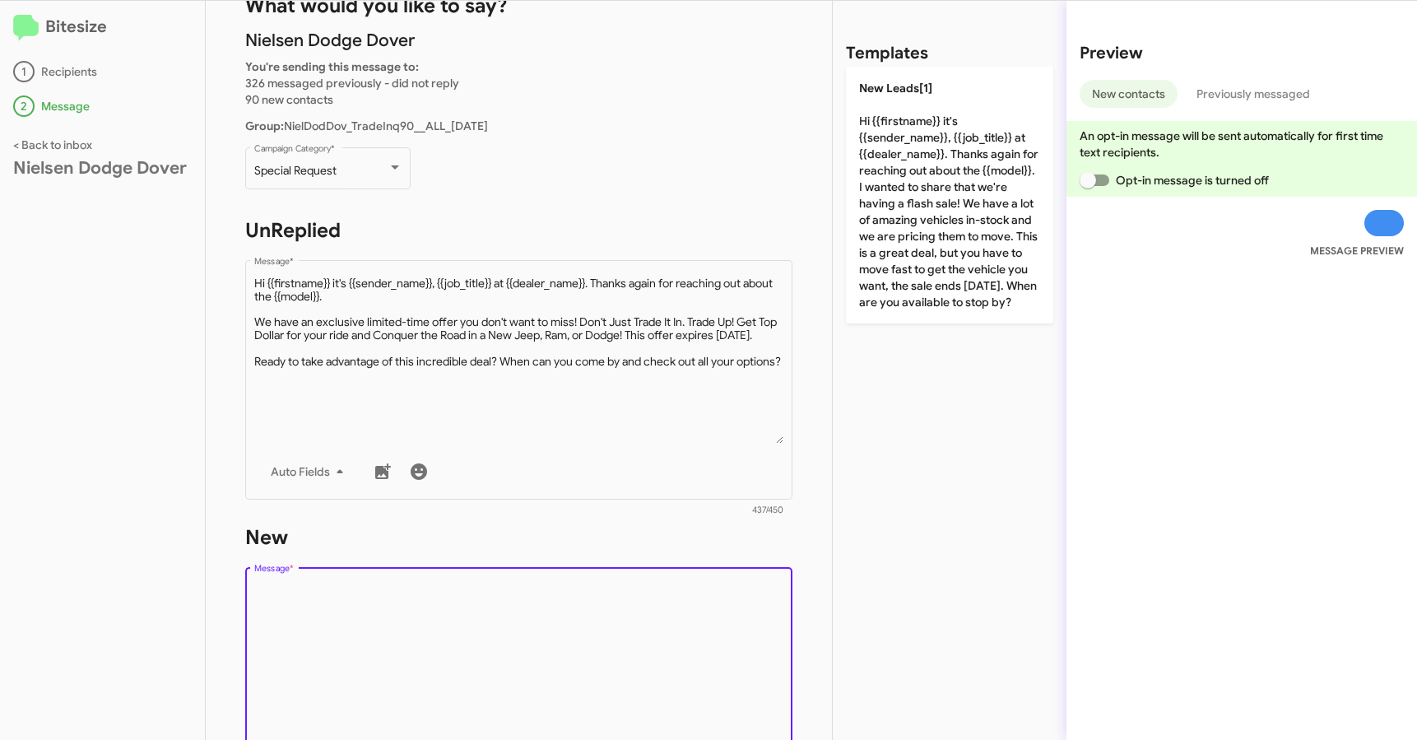
paste textarea "Hi {{firstname}} it's {{sender_name}}, {{job_title}} at {{dealer_name}}. Thanks…"
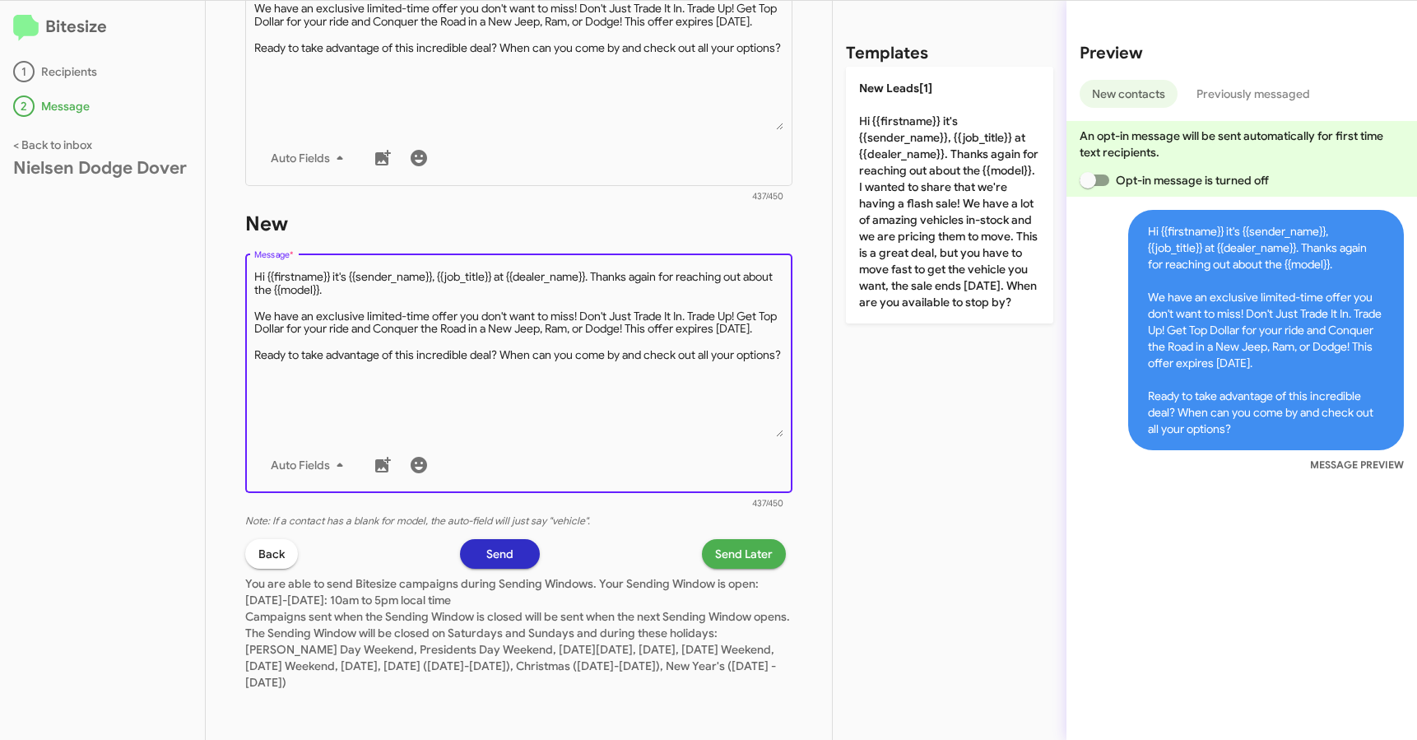
scroll to position [75, 0]
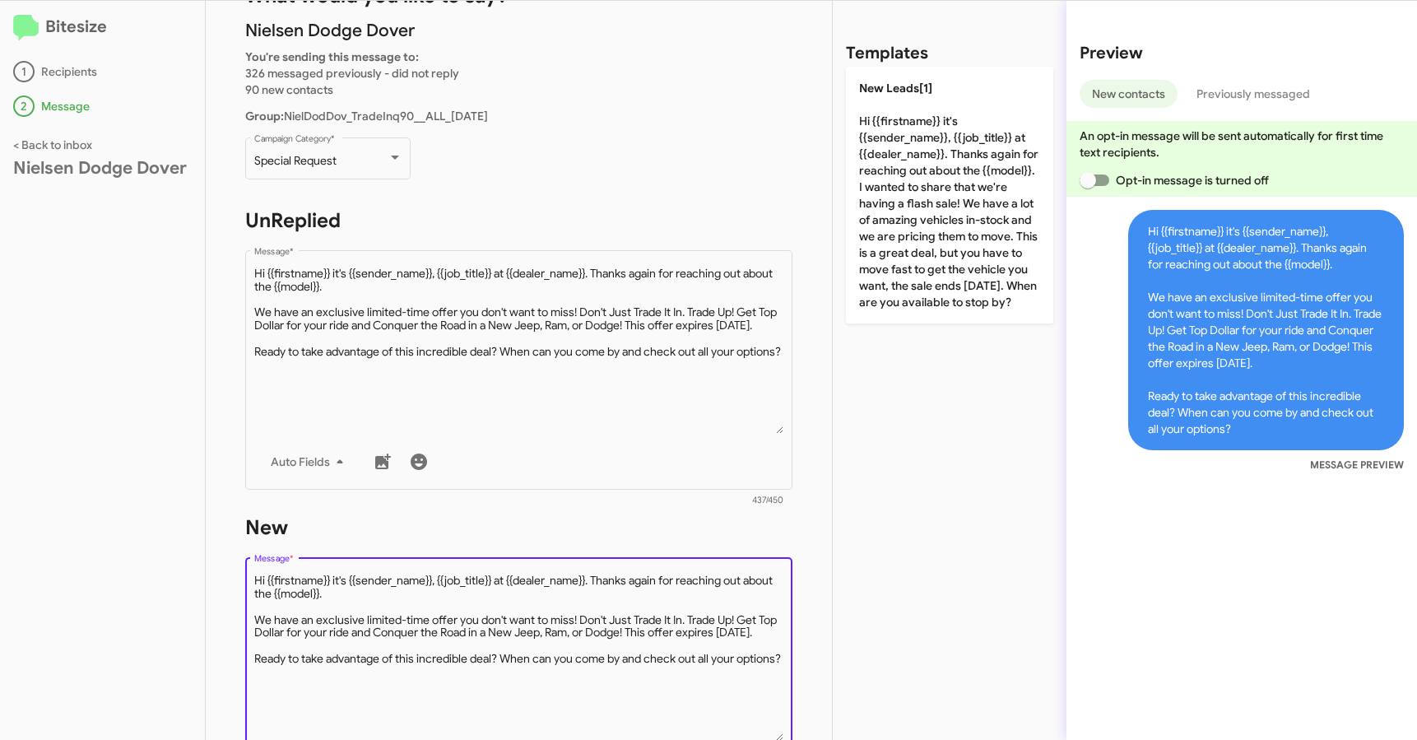
type textarea "Hi {{firstname}} it's {{sender_name}}, {{job_title}} at {{dealer_name}}. Thanks…"
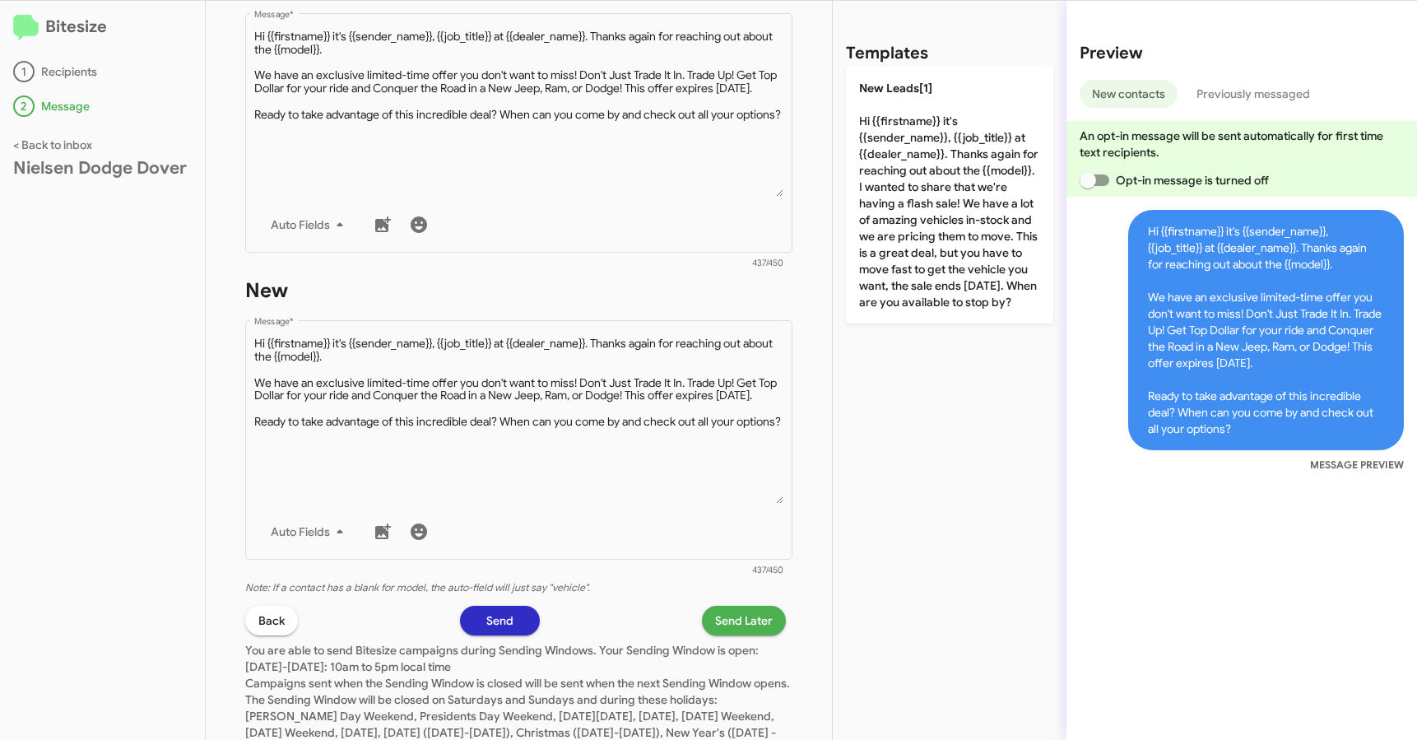
scroll to position [319, 0]
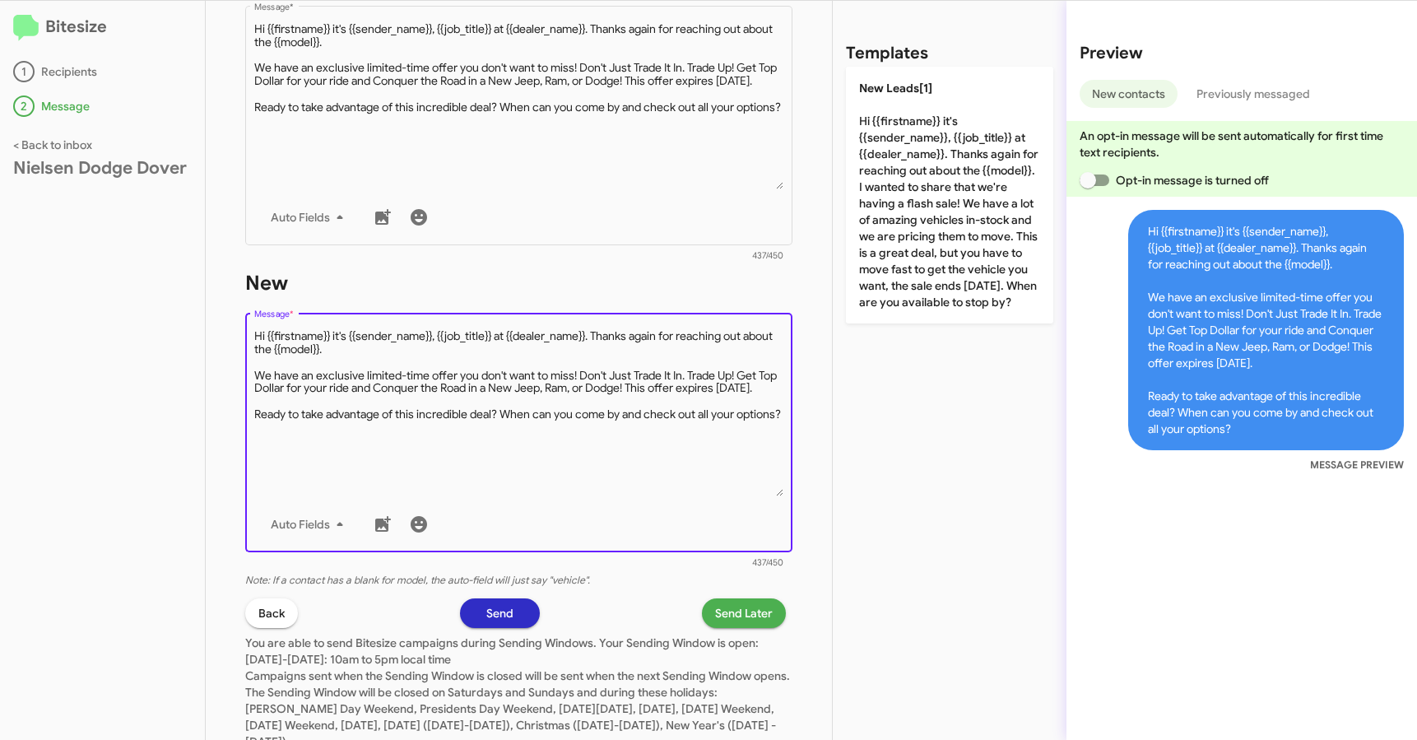
click at [734, 621] on span "Send Later" at bounding box center [744, 613] width 58 height 30
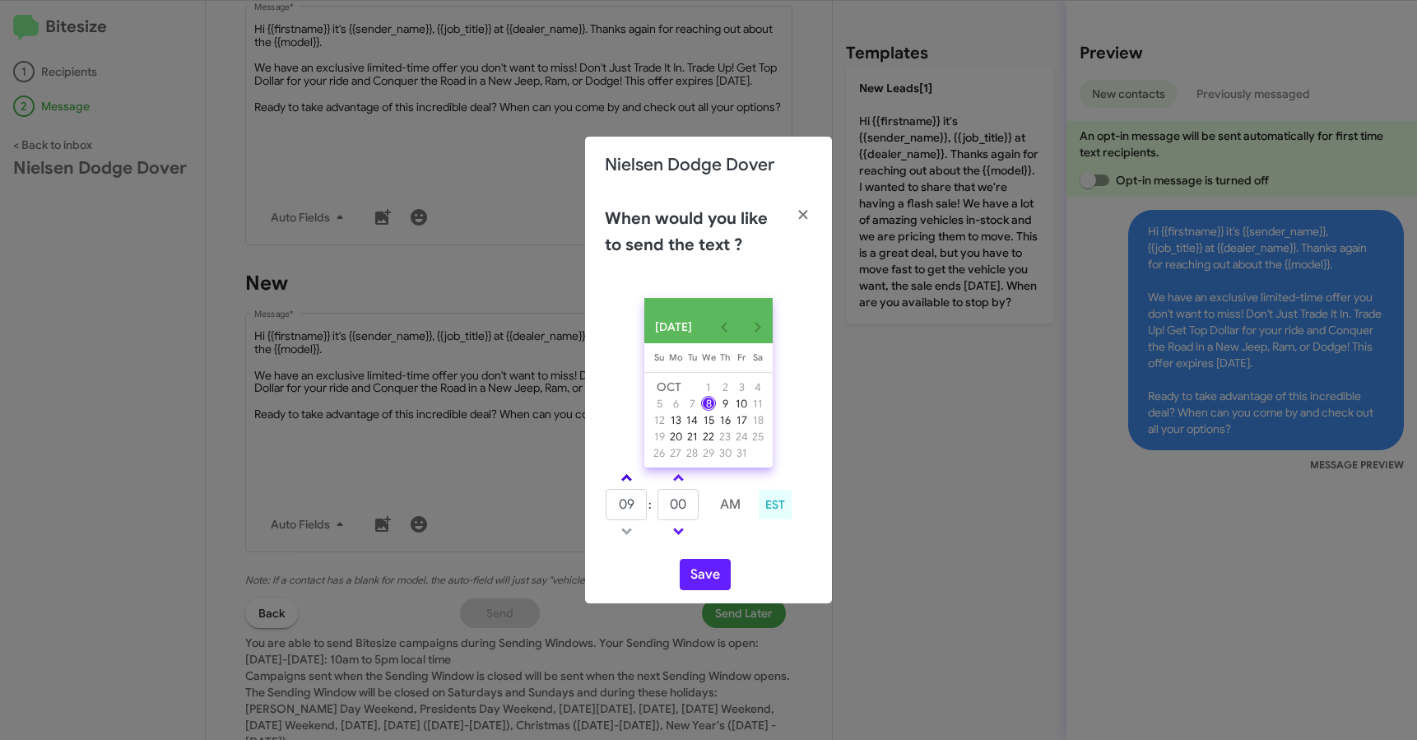
click at [633, 487] on link at bounding box center [626, 477] width 29 height 19
click at [685, 537] on link at bounding box center [678, 531] width 29 height 19
type input "09"
click at [683, 537] on link at bounding box center [678, 531] width 29 height 19
click at [687, 537] on link at bounding box center [678, 531] width 29 height 19
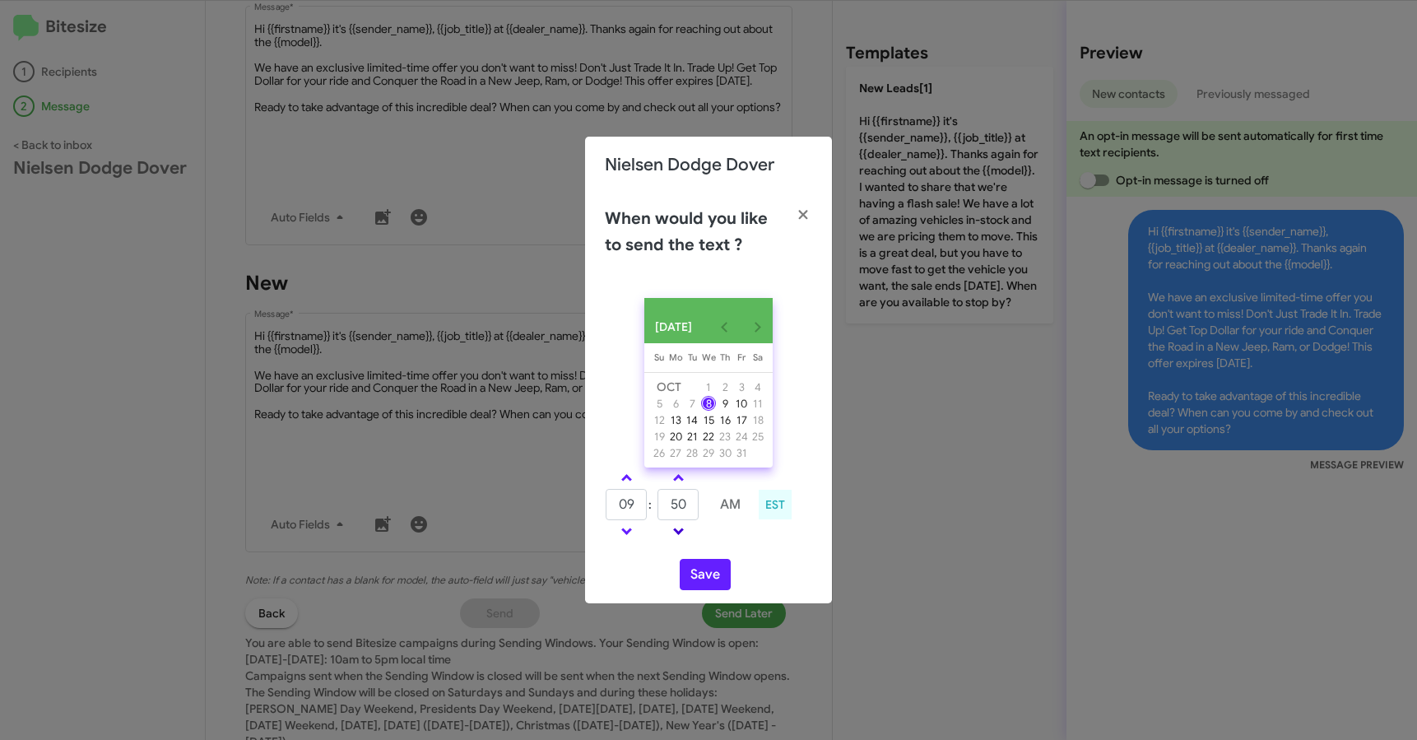
type input "45"
click at [626, 480] on link at bounding box center [626, 477] width 29 height 19
click at [626, 480] on span at bounding box center [626, 479] width 11 height 11
click at [624, 534] on span at bounding box center [626, 529] width 11 height 11
type input "10"
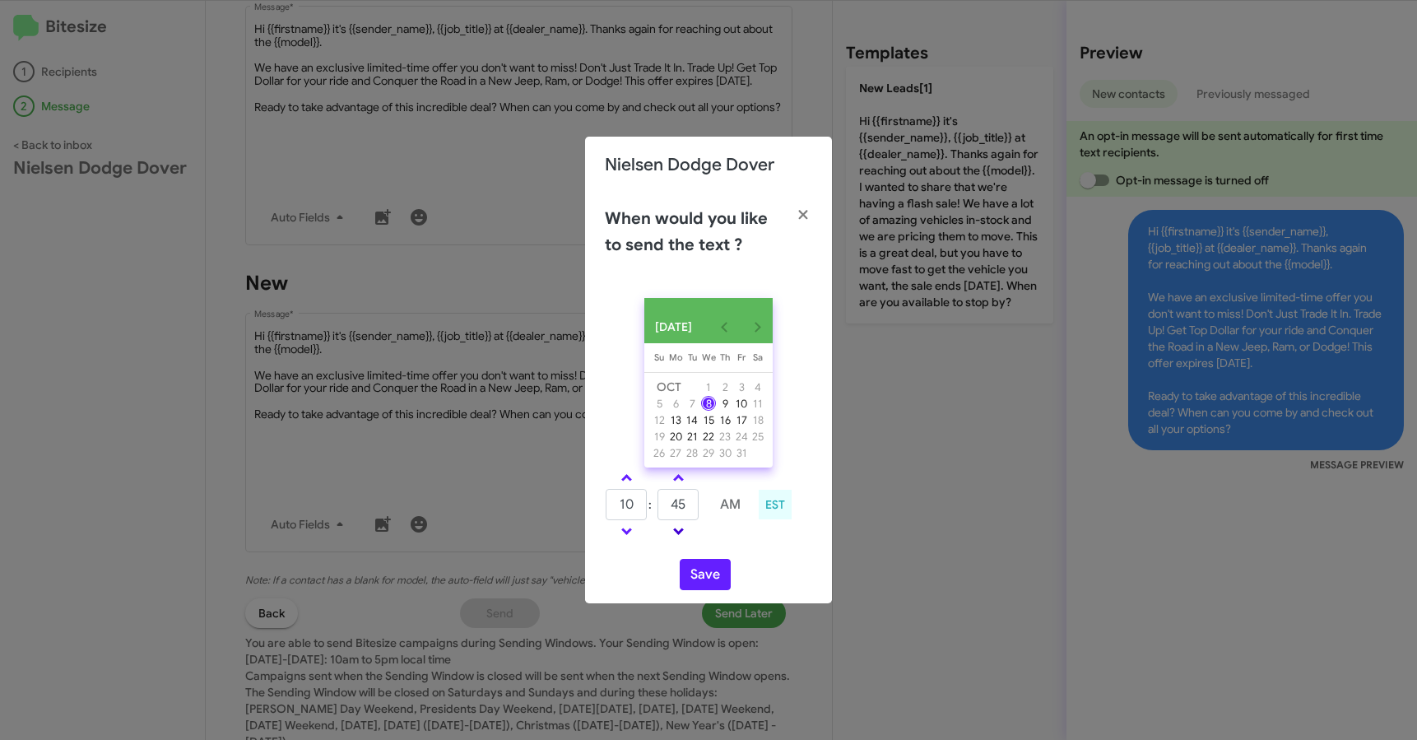
click at [676, 535] on span at bounding box center [678, 529] width 11 height 11
click at [677, 485] on span at bounding box center [678, 479] width 11 height 11
click at [689, 515] on input "35" at bounding box center [678, 504] width 41 height 31
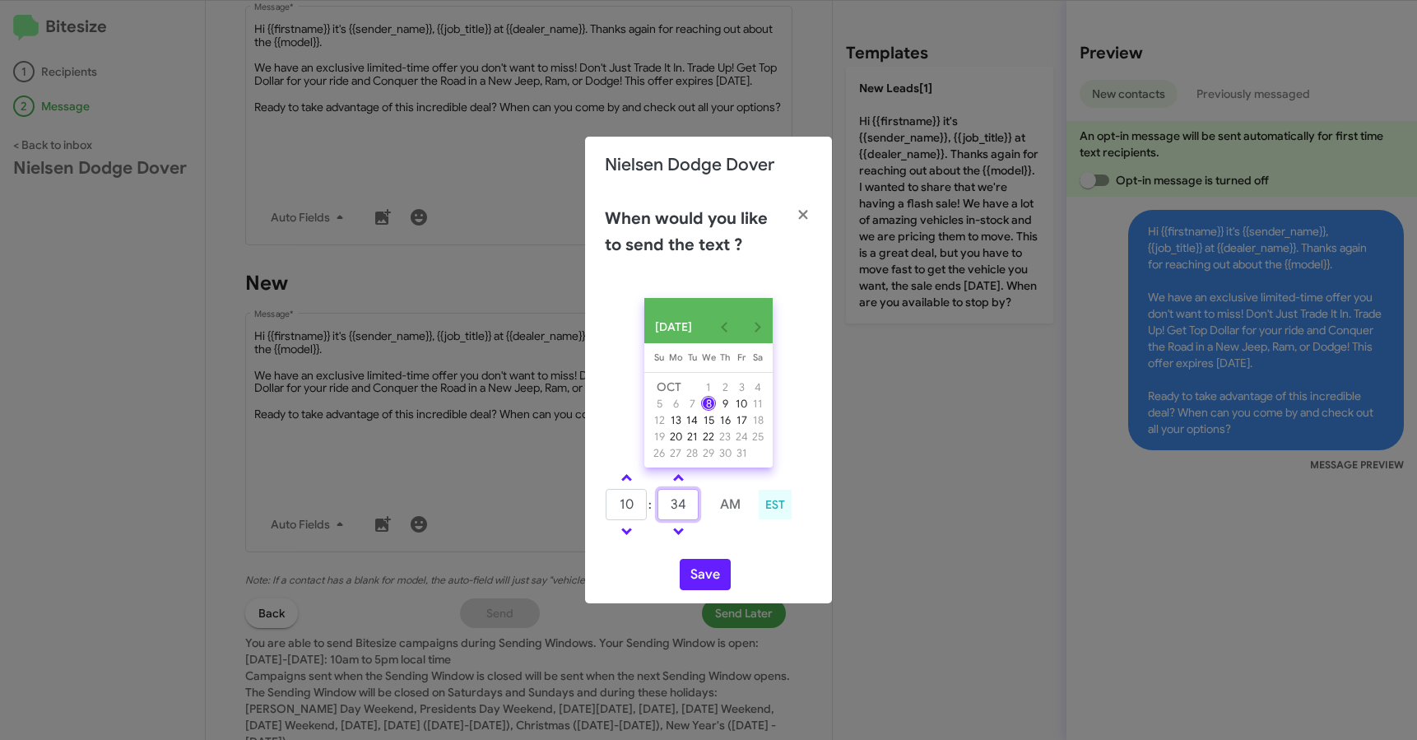
type input "34"
click at [761, 570] on div "Save" at bounding box center [708, 574] width 207 height 31
click at [697, 583] on button "Save" at bounding box center [705, 574] width 51 height 31
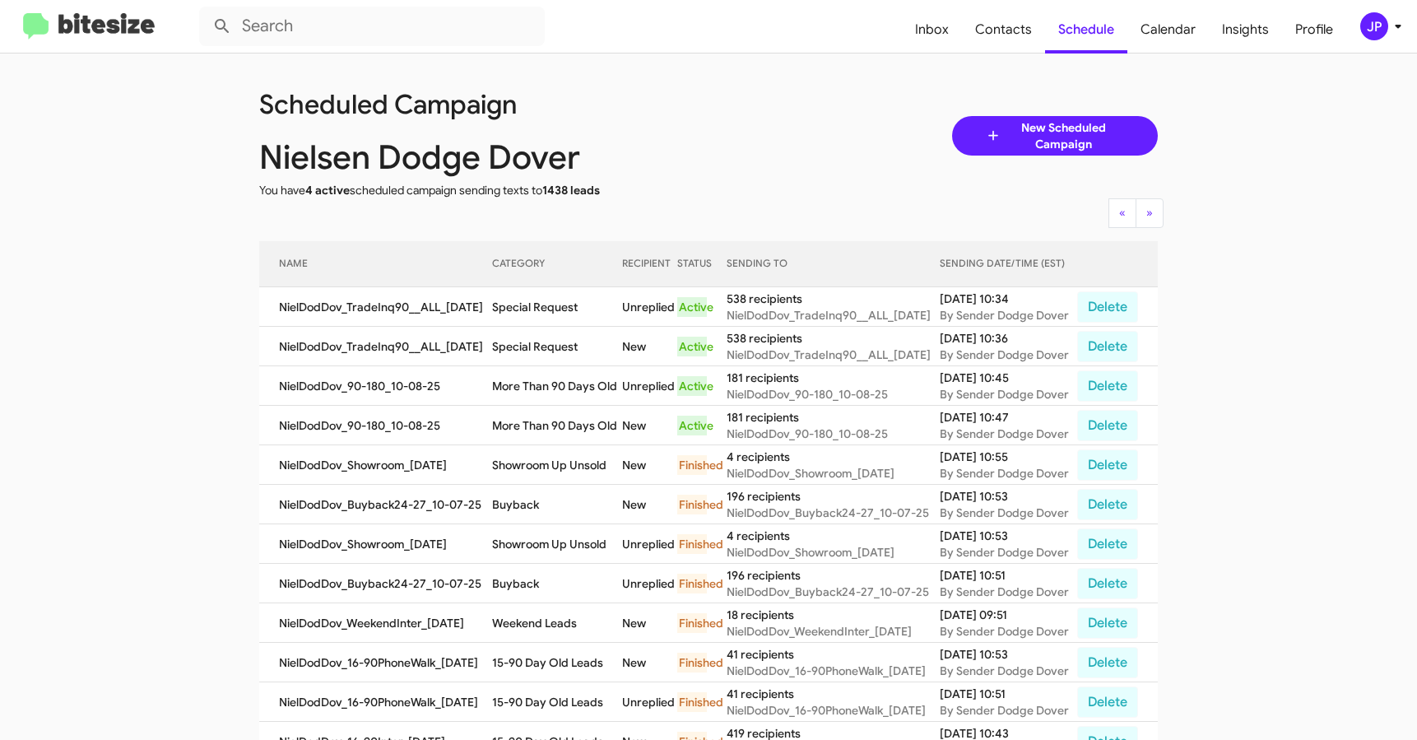
click at [81, 35] on img at bounding box center [89, 26] width 132 height 27
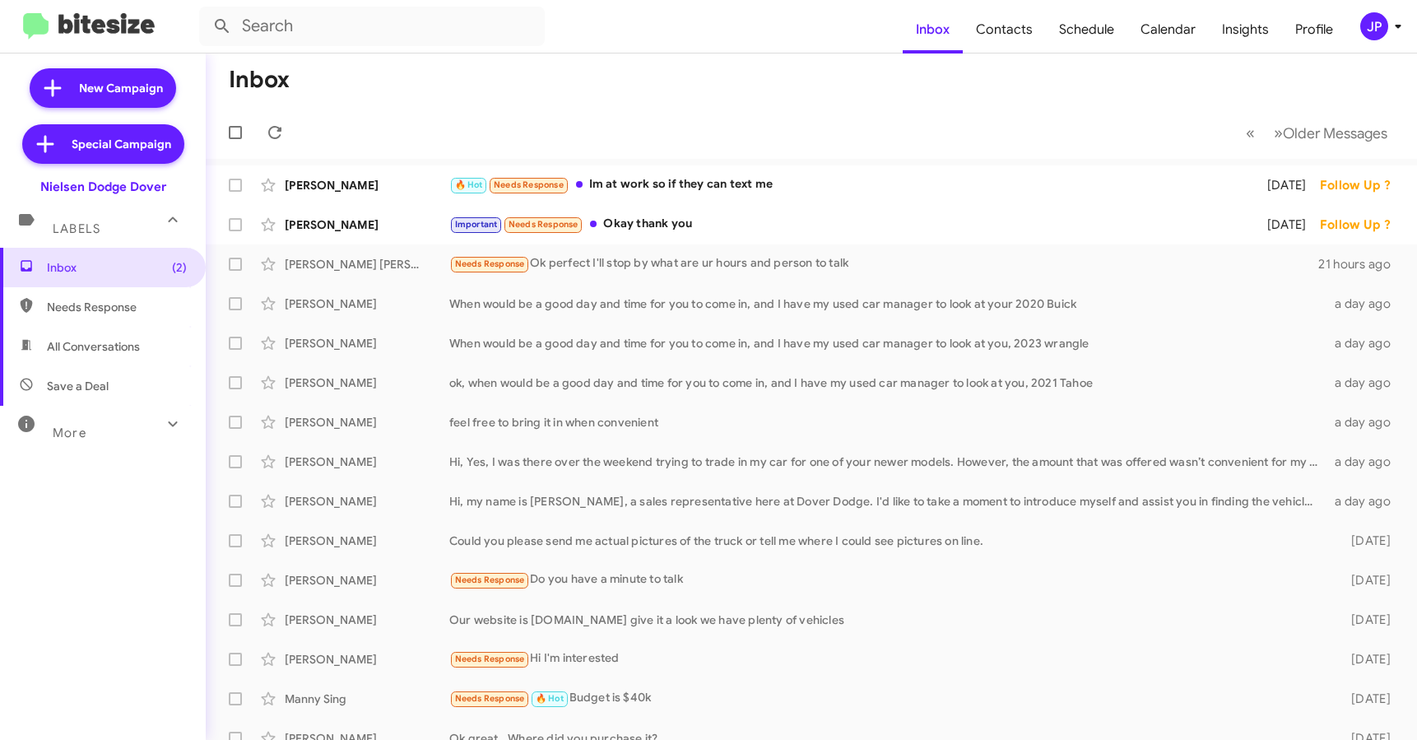
click at [119, 36] on img at bounding box center [89, 26] width 132 height 27
click at [1372, 24] on div "JP" at bounding box center [1375, 26] width 28 height 28
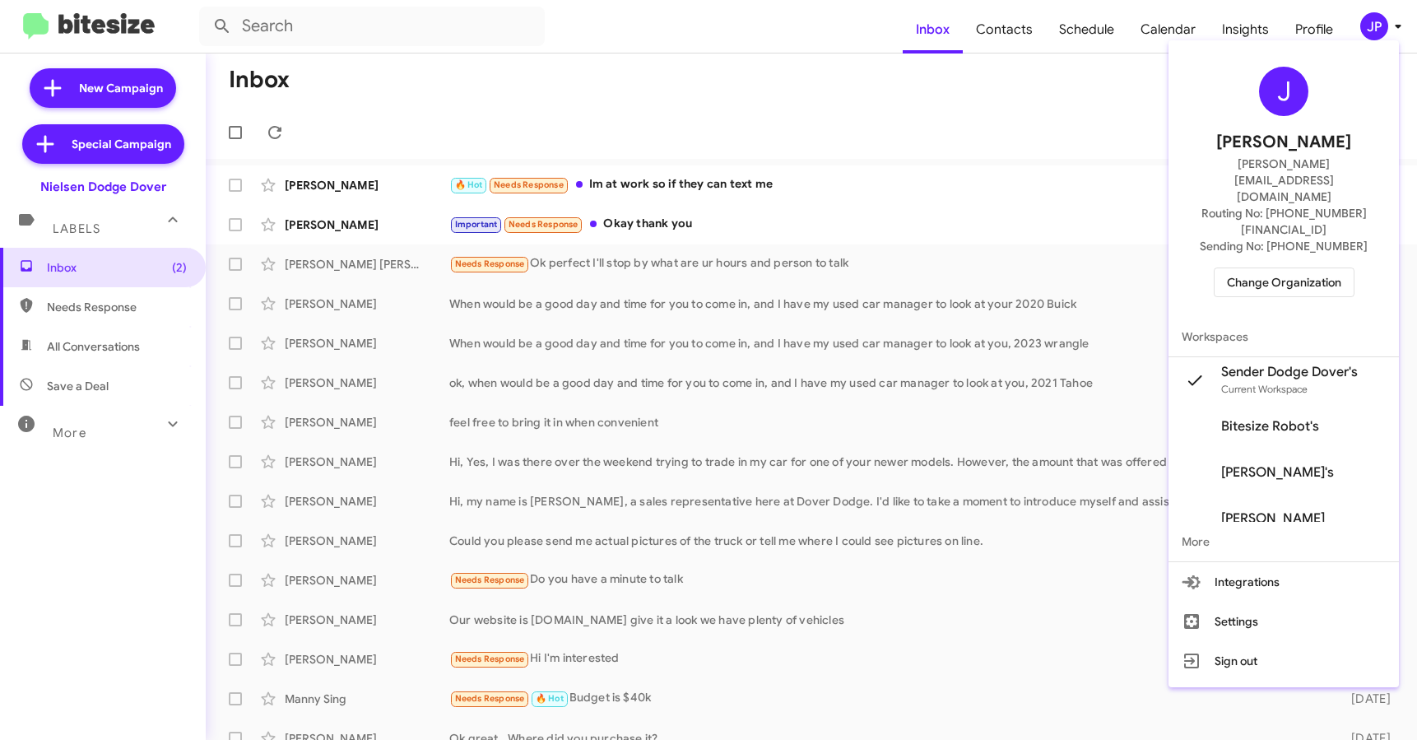
click at [1292, 268] on span "Change Organization" at bounding box center [1284, 282] width 114 height 28
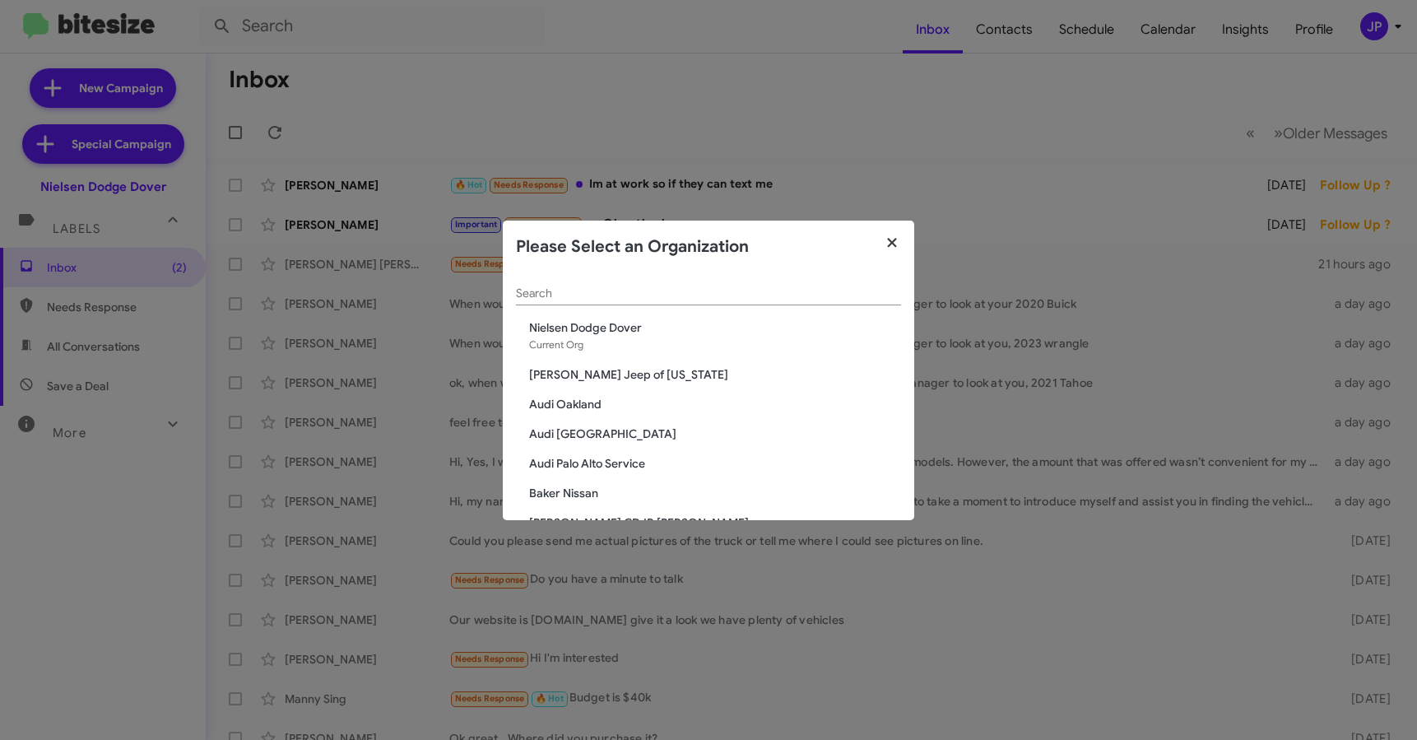
click at [896, 238] on icon "button" at bounding box center [891, 242] width 9 height 9
